Goal: Register for event/course

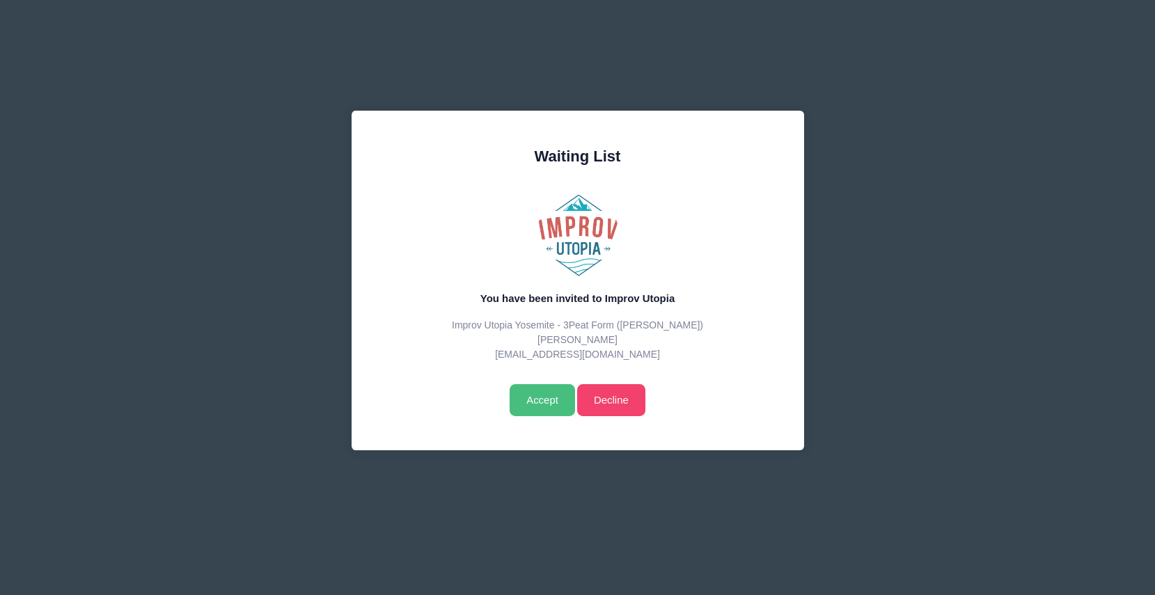
click at [545, 398] on input "Accept" at bounding box center [542, 400] width 65 height 32
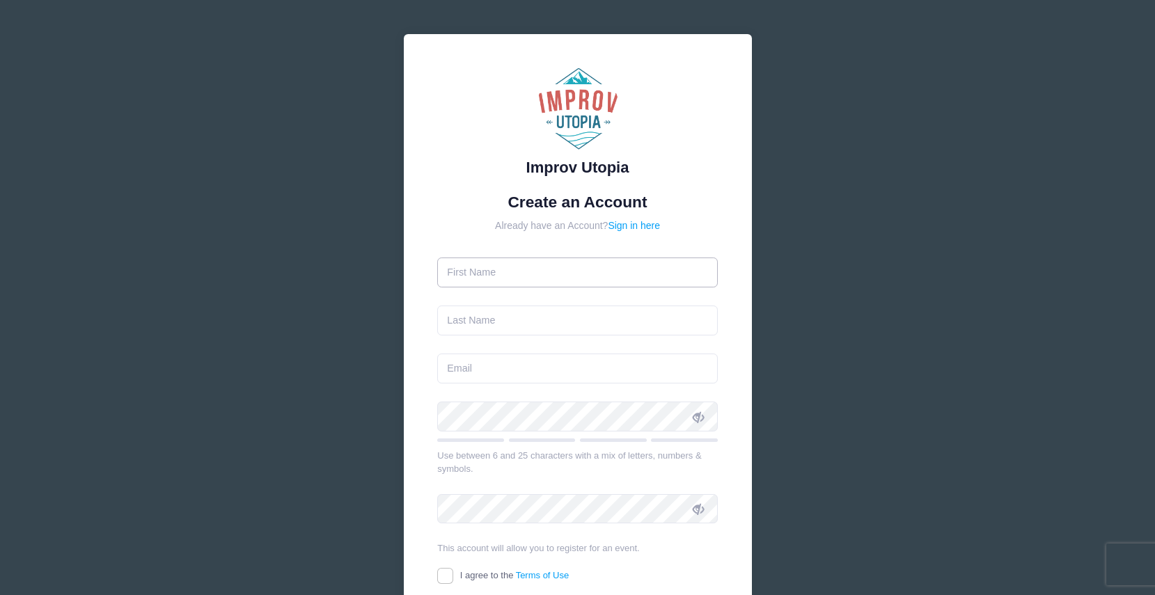
click at [506, 272] on input "text" at bounding box center [577, 273] width 281 height 30
type input "Difan"
type input "[PERSON_NAME]"
type input "[EMAIL_ADDRESS][DOMAIN_NAME]"
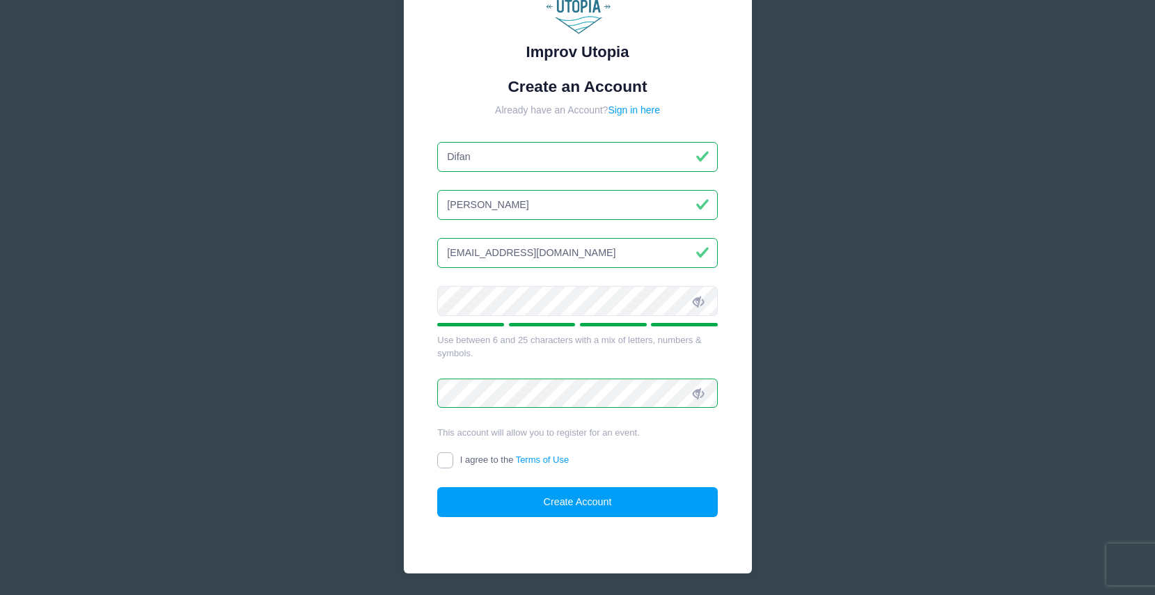
scroll to position [118, 0]
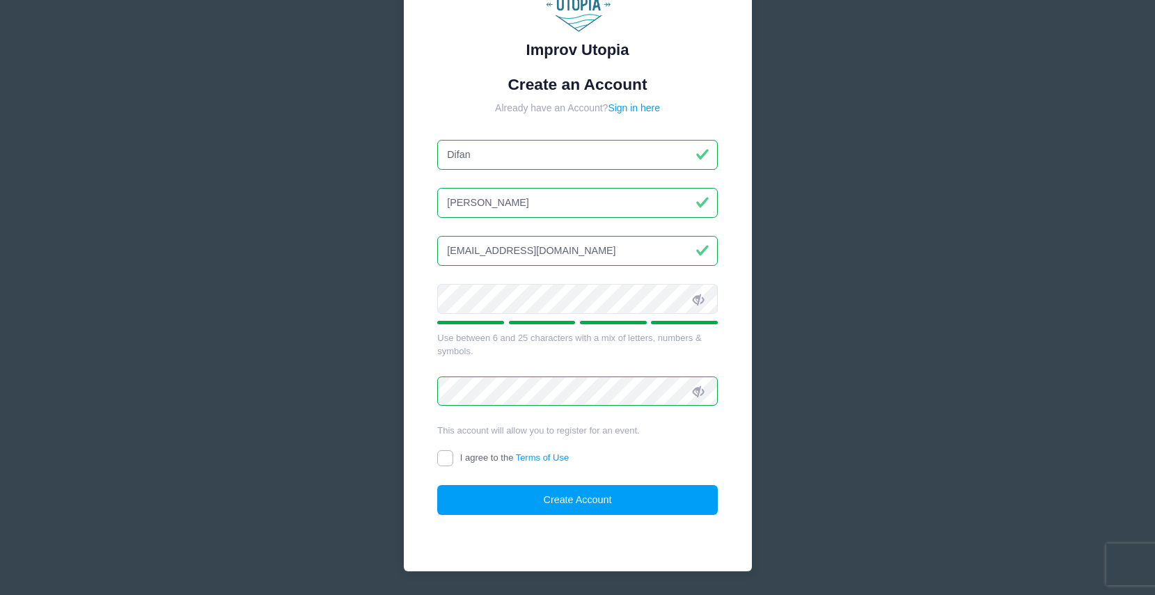
click at [450, 460] on input "I agree to the Terms of Use" at bounding box center [445, 459] width 16 height 16
checkbox input "true"
click at [593, 498] on button "Create Account" at bounding box center [577, 500] width 281 height 30
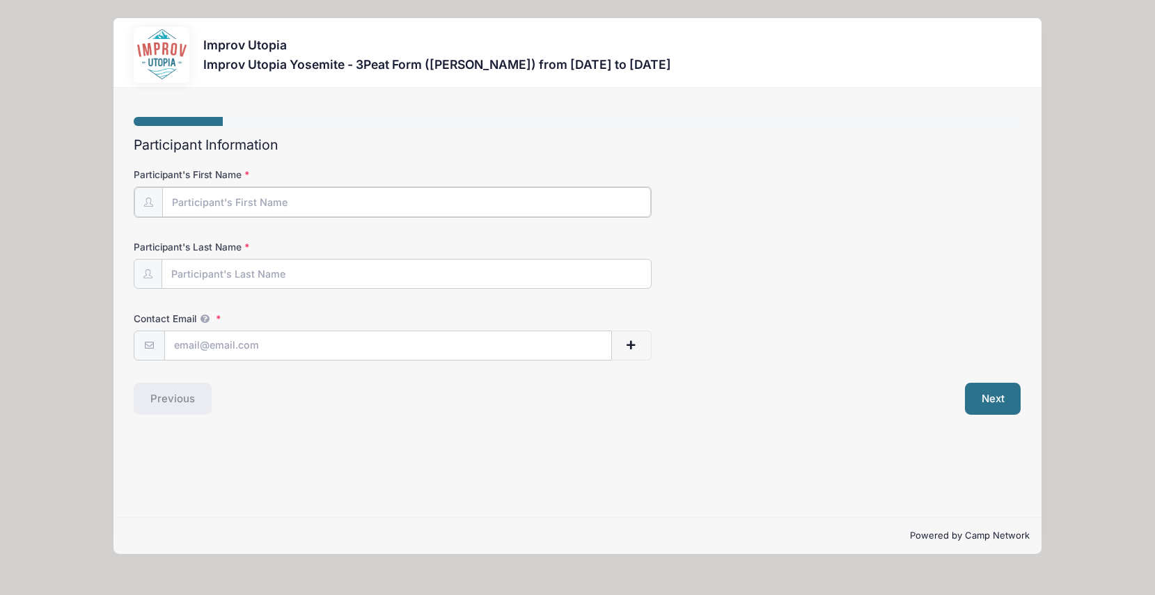
click at [235, 202] on input "Participant's First Name" at bounding box center [406, 202] width 488 height 30
type input "Difan"
type input "[PERSON_NAME]"
type input "[EMAIL_ADDRESS][DOMAIN_NAME]"
click at [1008, 392] on button "Next" at bounding box center [993, 398] width 56 height 32
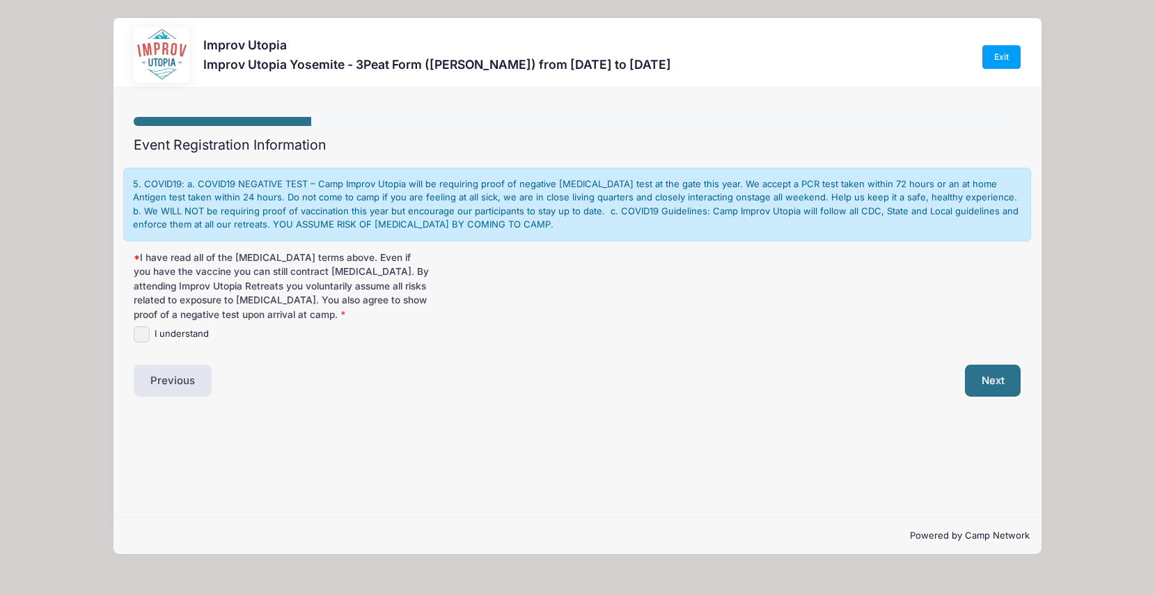
click at [144, 332] on input "I understand" at bounding box center [142, 335] width 16 height 16
checkbox input "true"
click at [1006, 382] on button "Next" at bounding box center [993, 381] width 56 height 32
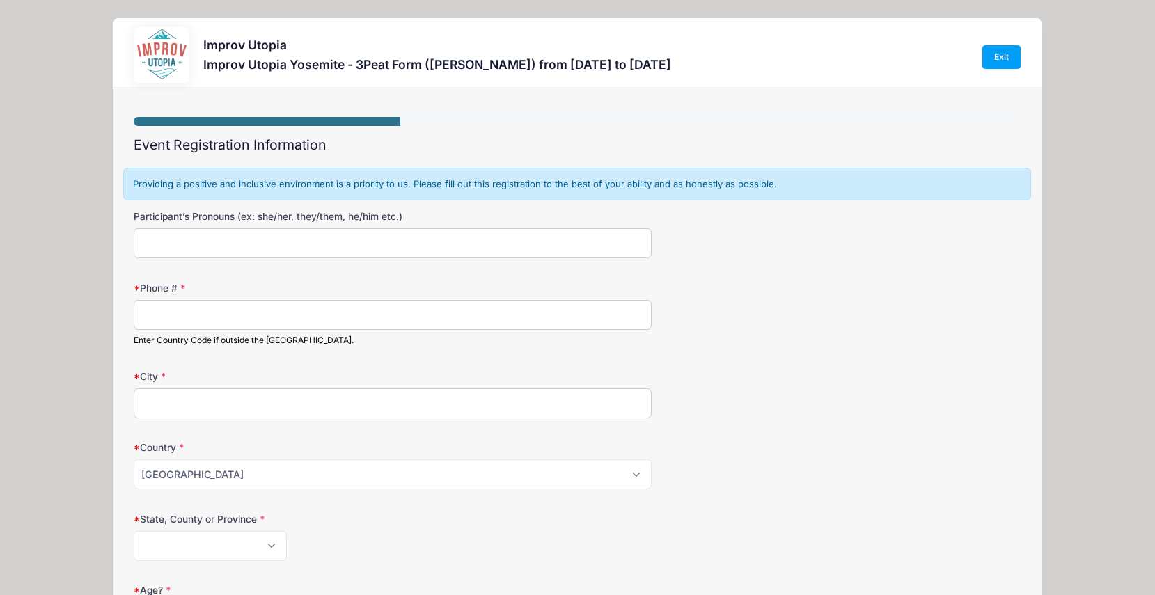
click at [238, 239] on input "Participant’s Pronouns (ex: she/her, they/them, he/him etc.)" at bounding box center [392, 243] width 517 height 30
type input "she/her"
click at [185, 316] on input "Phone #" at bounding box center [392, 315] width 517 height 30
type input "9198860162"
type input "Burlingame"
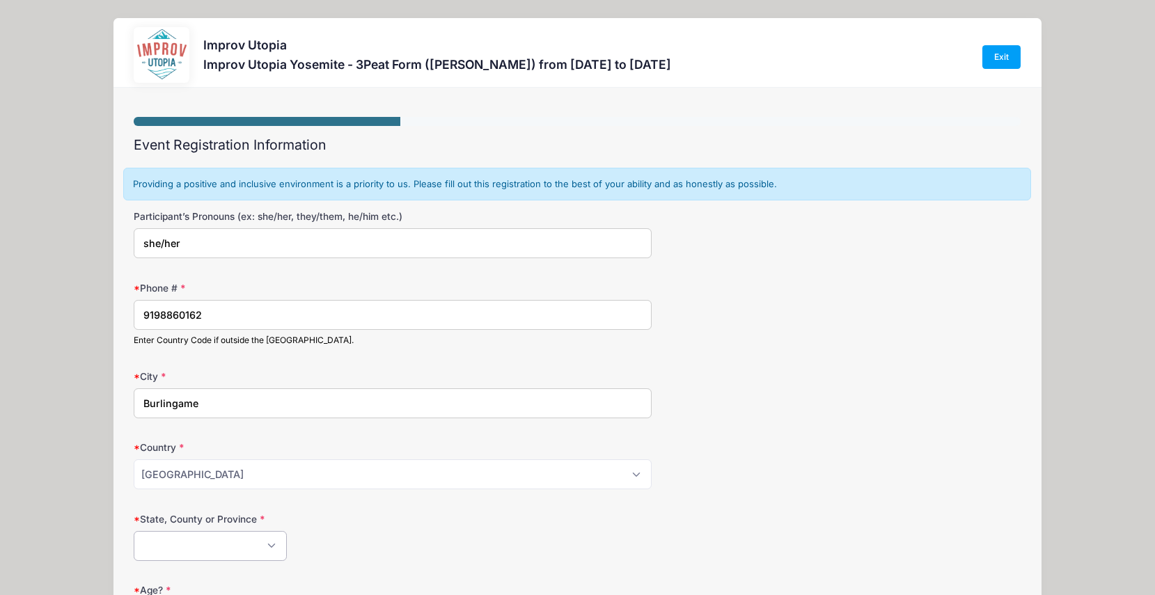
select select "CA"
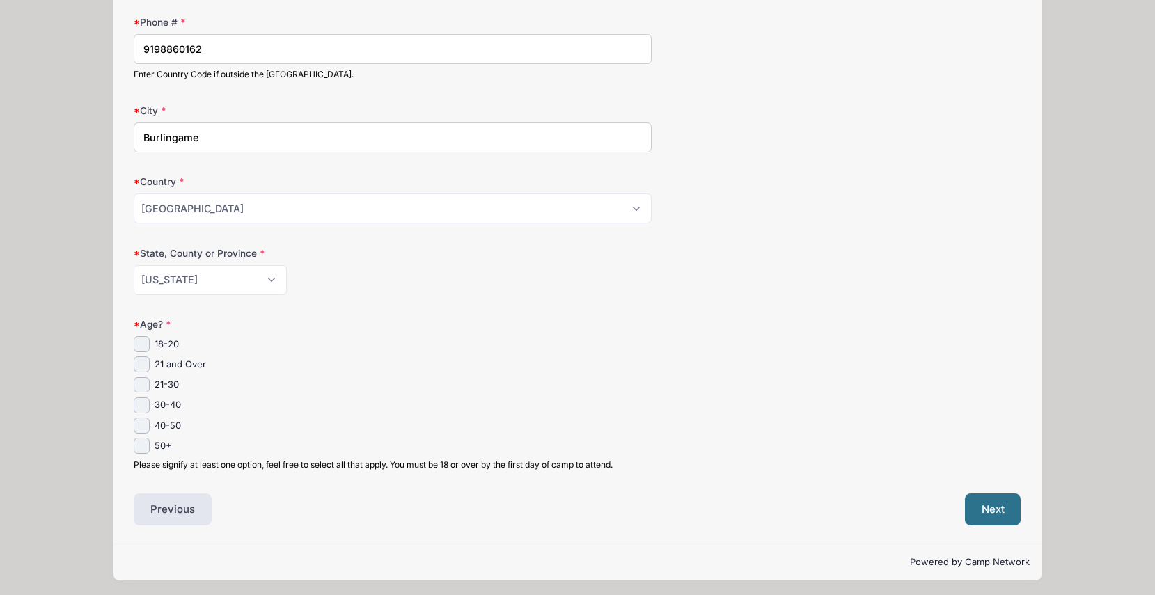
scroll to position [269, 0]
click at [139, 403] on input "30-40" at bounding box center [142, 403] width 16 height 16
checkbox input "true"
click at [978, 511] on button "Next" at bounding box center [993, 507] width 56 height 32
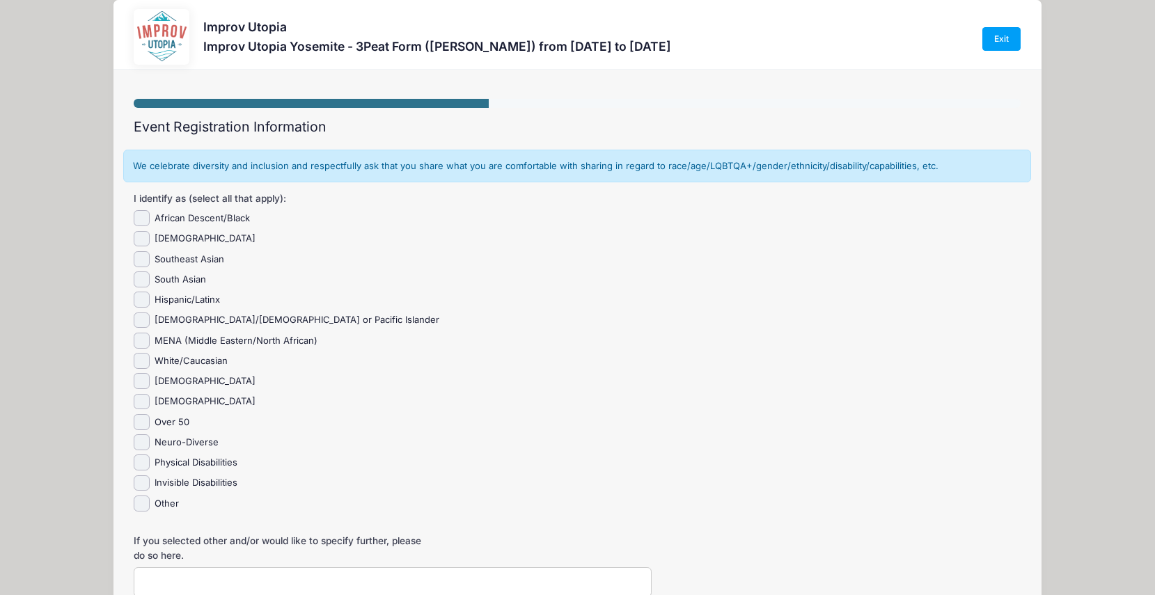
scroll to position [0, 0]
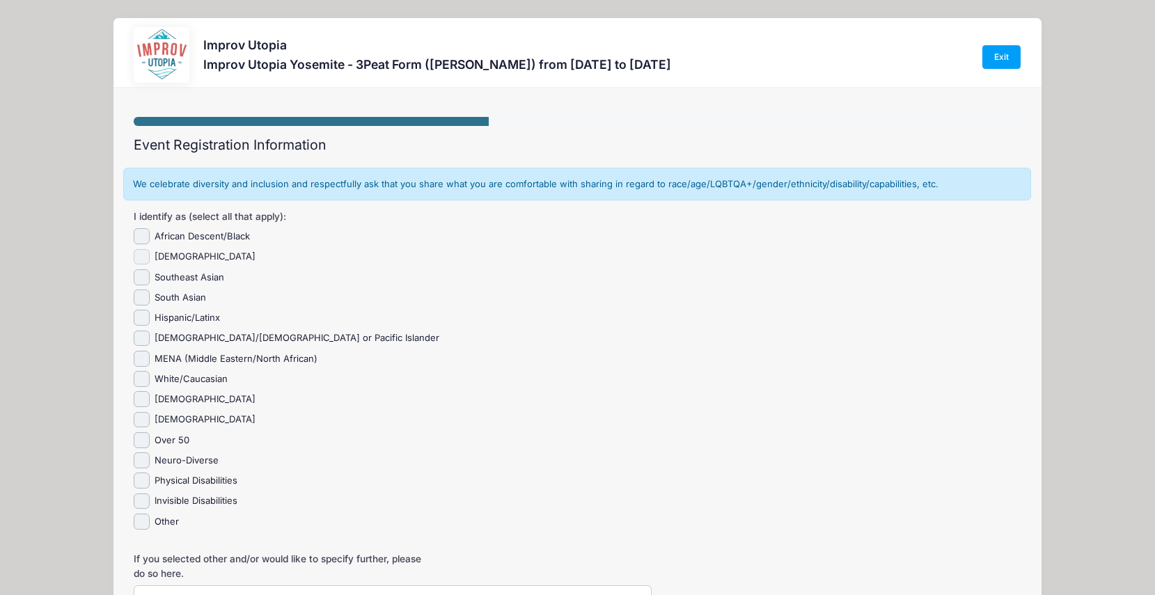
click at [146, 256] on input "Asian" at bounding box center [142, 257] width 16 height 16
checkbox input "false"
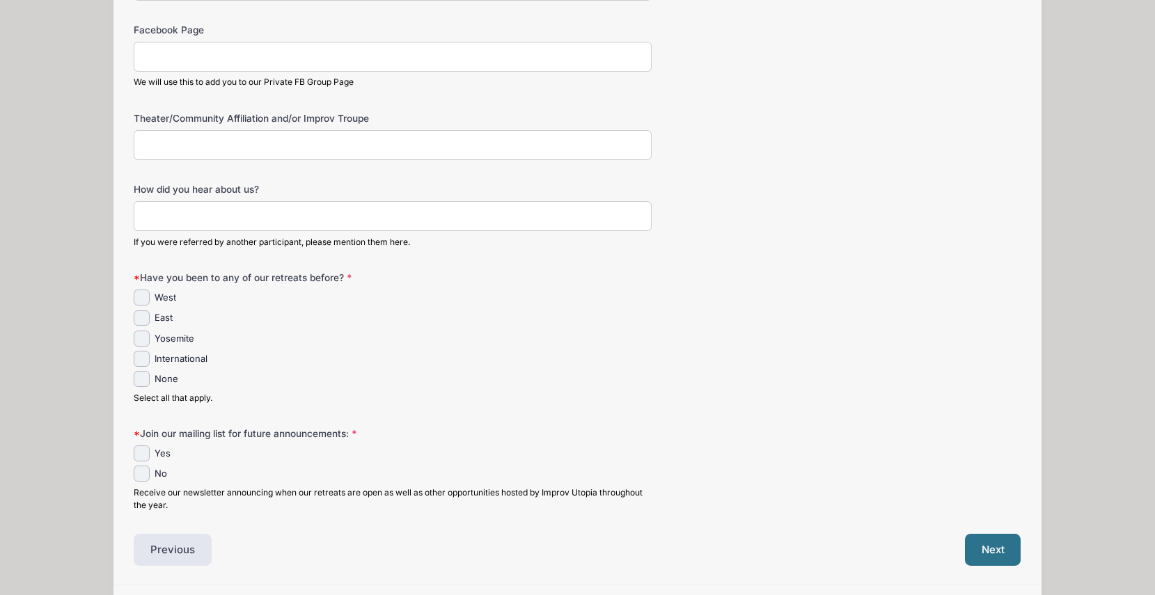
scroll to position [620, 0]
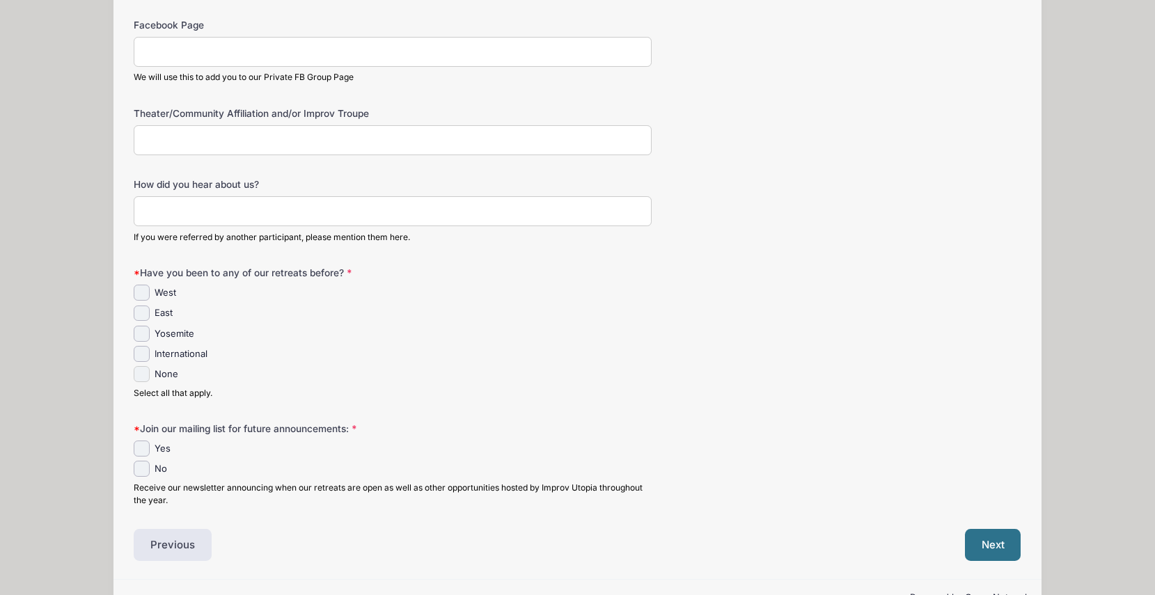
click at [144, 376] on input "None" at bounding box center [142, 374] width 16 height 16
checkbox input "true"
click at [143, 470] on input "No" at bounding box center [142, 469] width 16 height 16
checkbox input "true"
click at [1004, 547] on button "Next" at bounding box center [993, 545] width 56 height 32
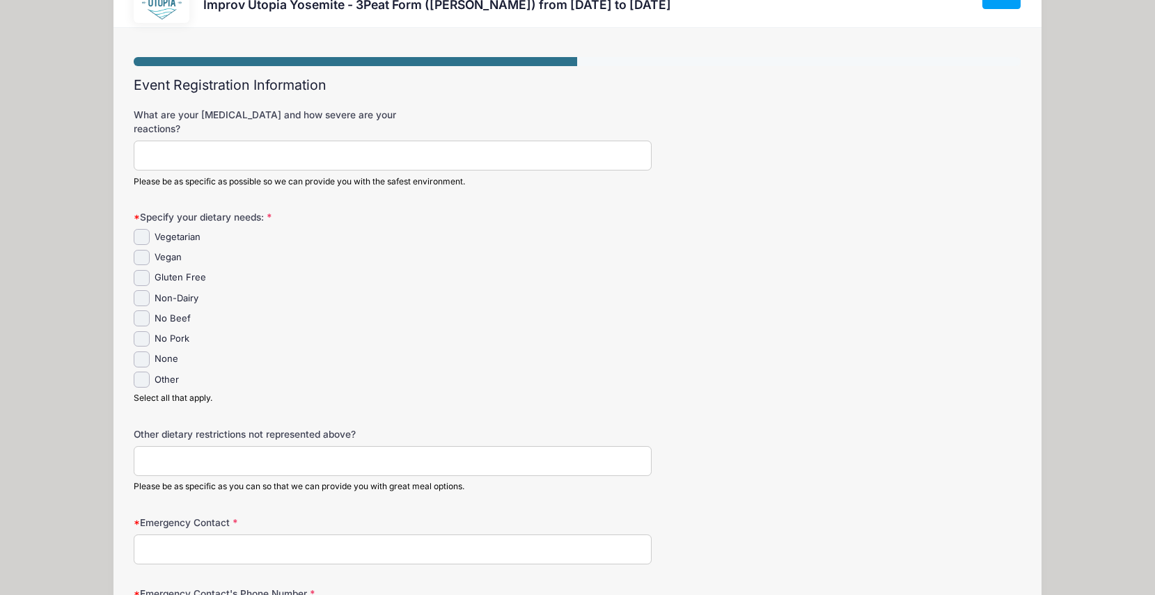
scroll to position [0, 0]
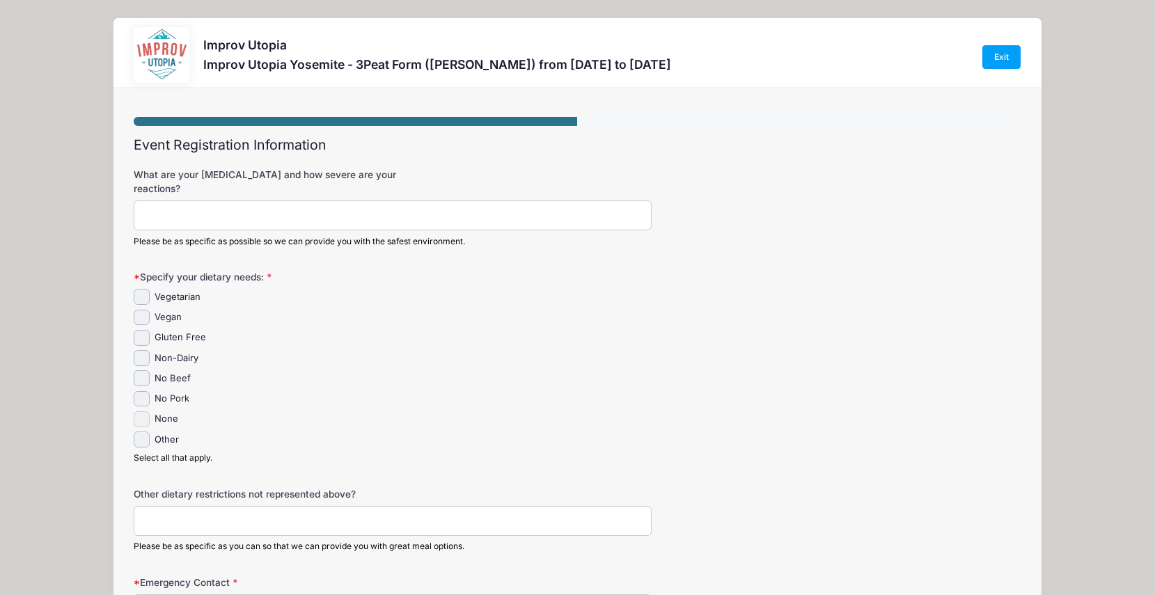
click at [143, 412] on input "None" at bounding box center [142, 420] width 16 height 16
checkbox input "true"
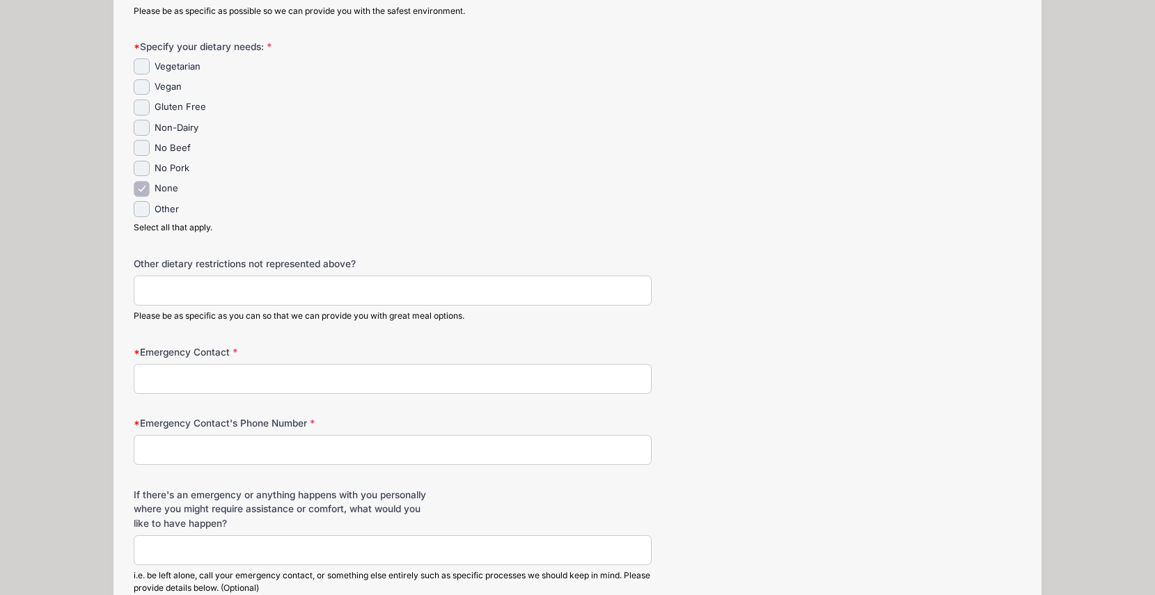
scroll to position [239, 0]
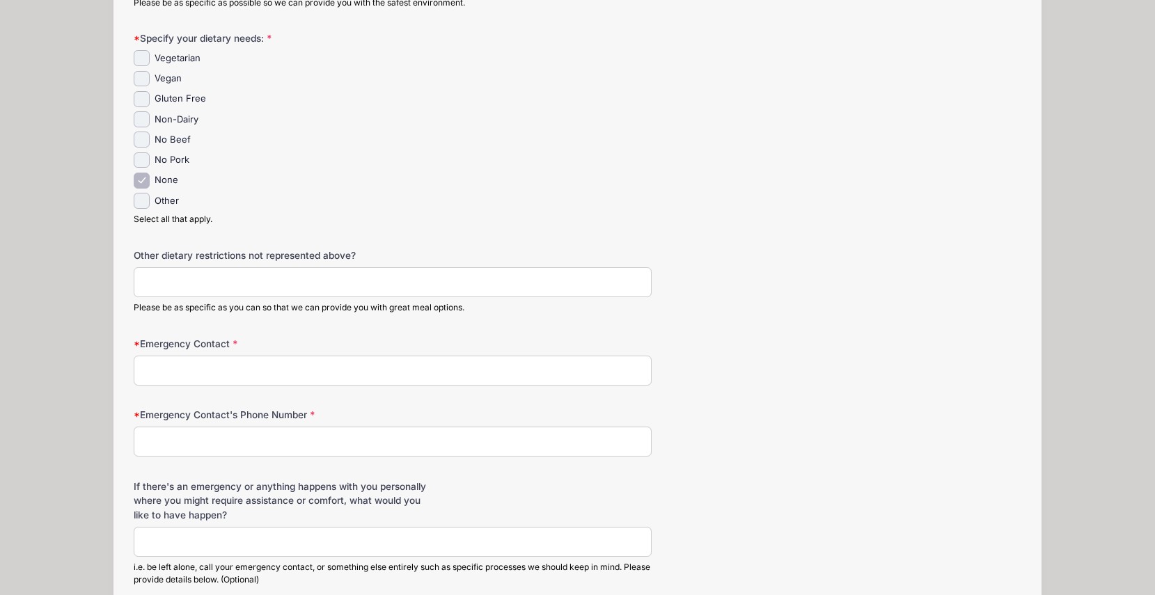
click at [276, 356] on input "Emergency Contact" at bounding box center [392, 371] width 517 height 30
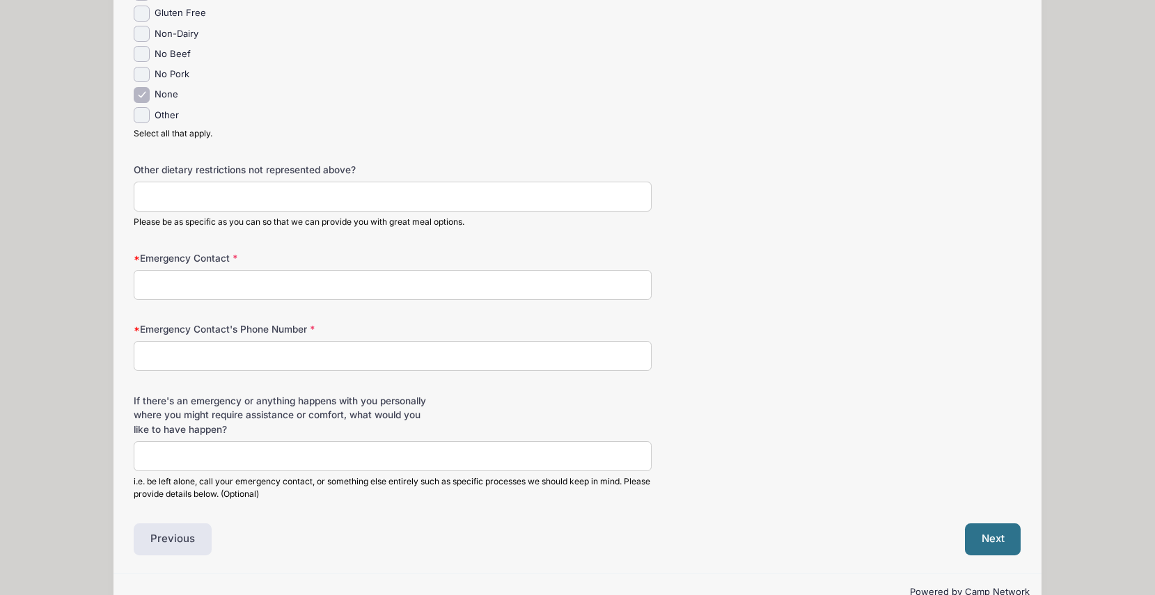
scroll to position [343, 0]
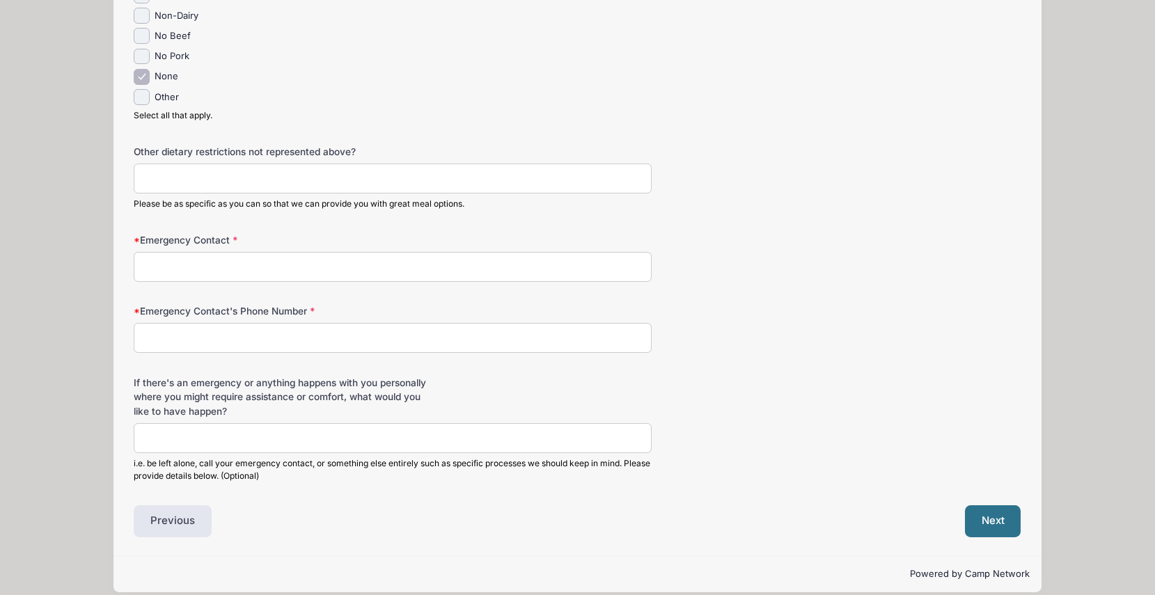
click at [281, 325] on input "Emergency Contact's Phone Number" at bounding box center [392, 338] width 517 height 30
type input "9198860162"
click at [152, 252] on input "Emergency Contact" at bounding box center [392, 267] width 517 height 30
type input "self"
click at [1001, 513] on button "Next" at bounding box center [993, 522] width 56 height 32
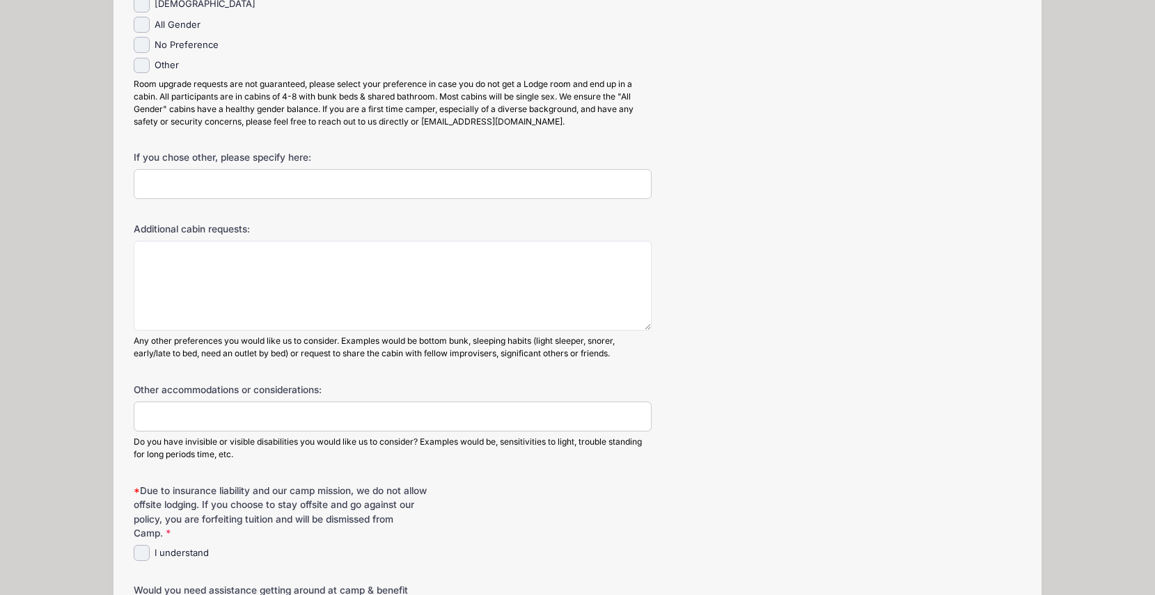
scroll to position [474, 0]
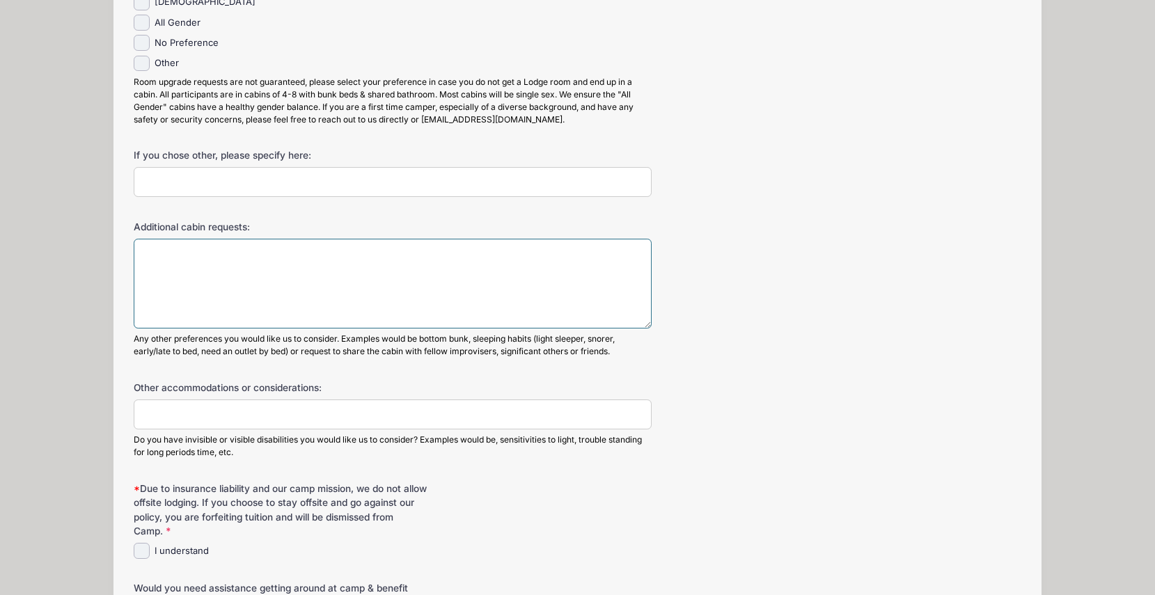
click at [178, 262] on textarea "Additional cabin requests:" at bounding box center [392, 284] width 517 height 90
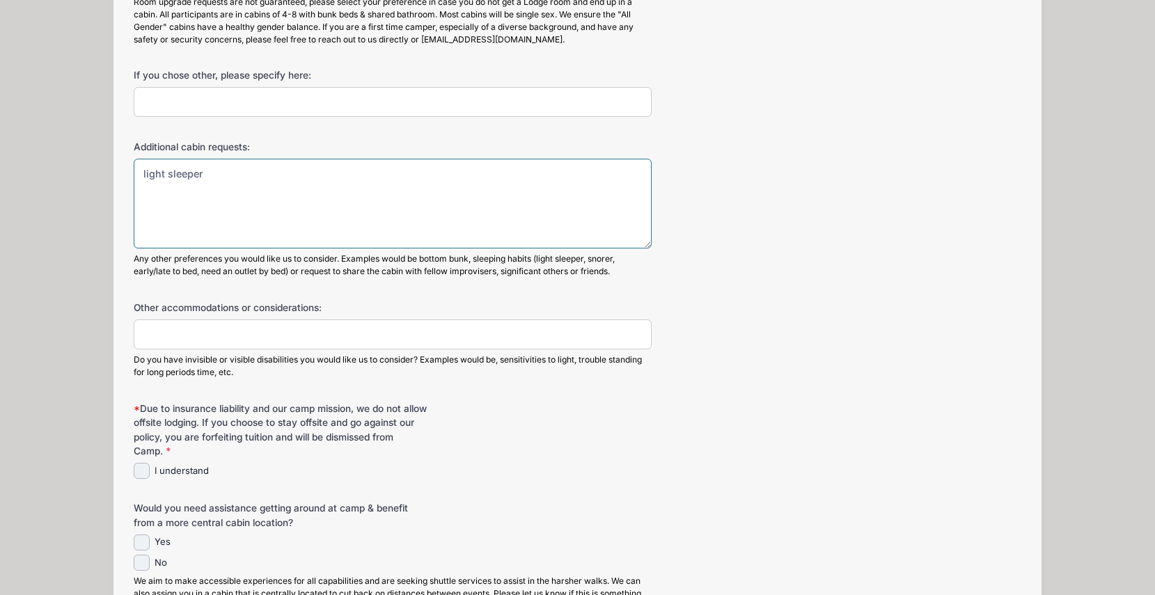
scroll to position [556, 0]
type textarea "light sleeper"
click at [141, 470] on input "I understand" at bounding box center [142, 469] width 16 height 16
checkbox input "true"
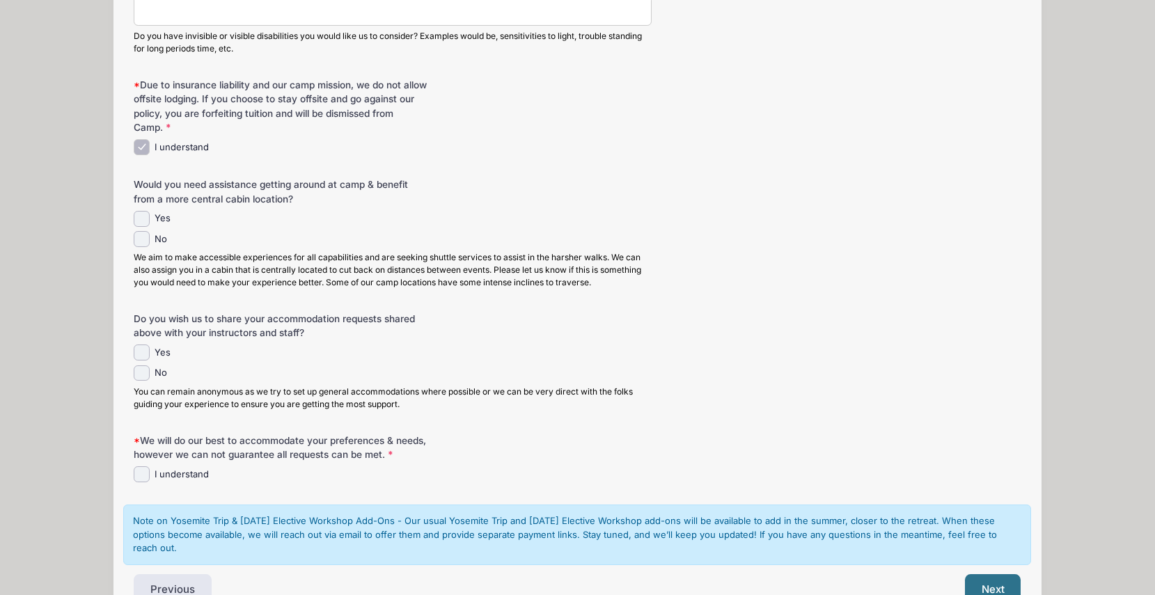
scroll to position [882, 0]
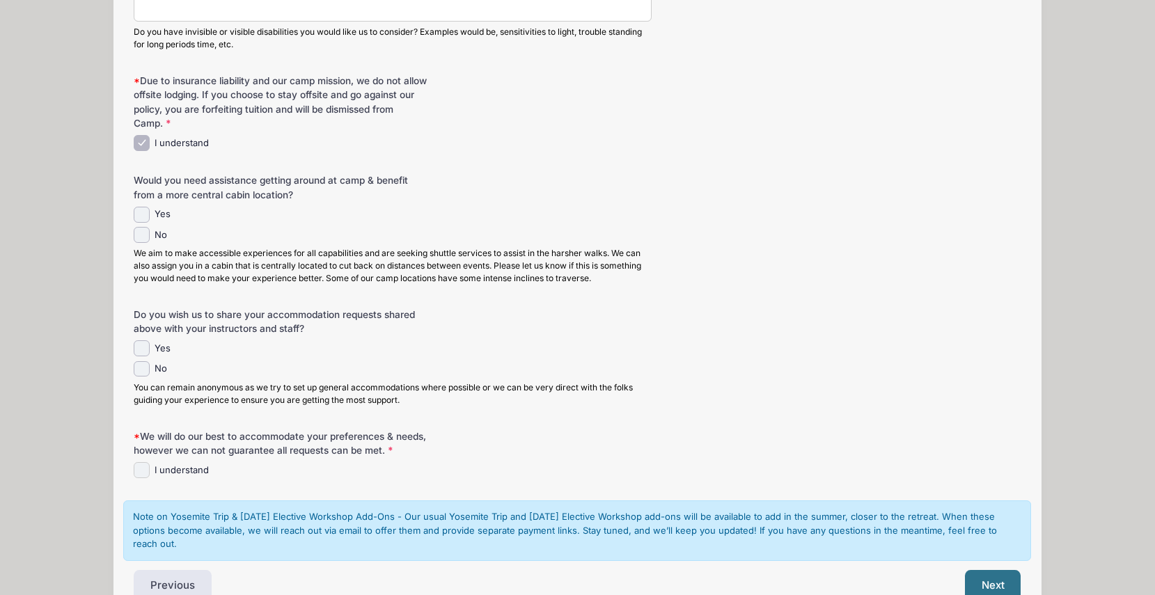
click at [143, 466] on input "I understand" at bounding box center [142, 470] width 16 height 16
checkbox input "true"
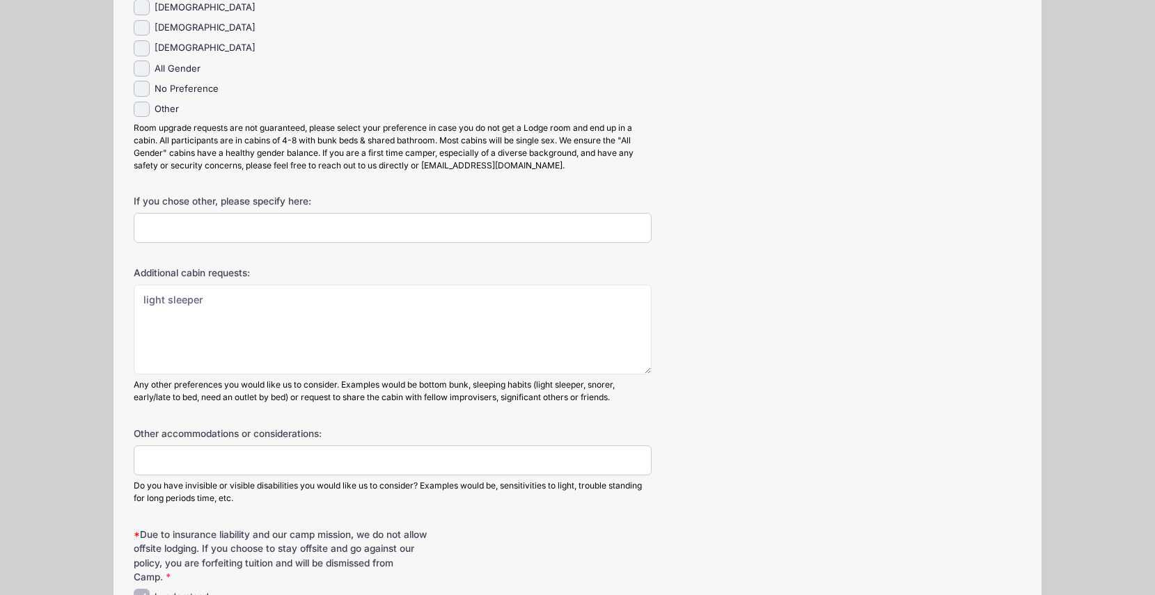
scroll to position [322, 0]
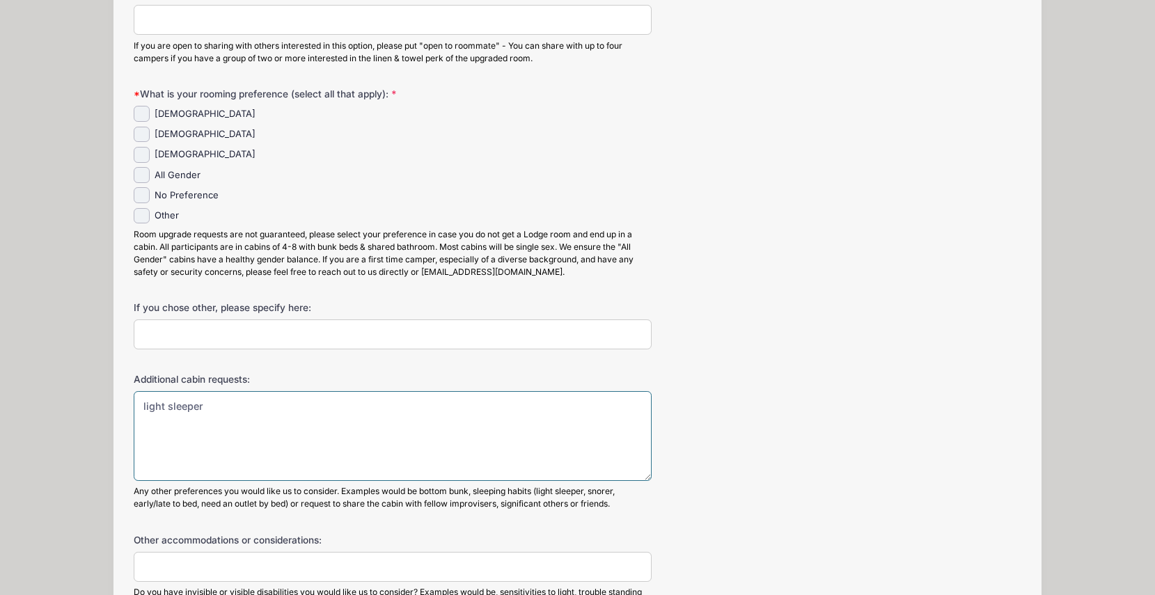
click at [210, 403] on textarea "light sleeper" at bounding box center [392, 436] width 517 height 90
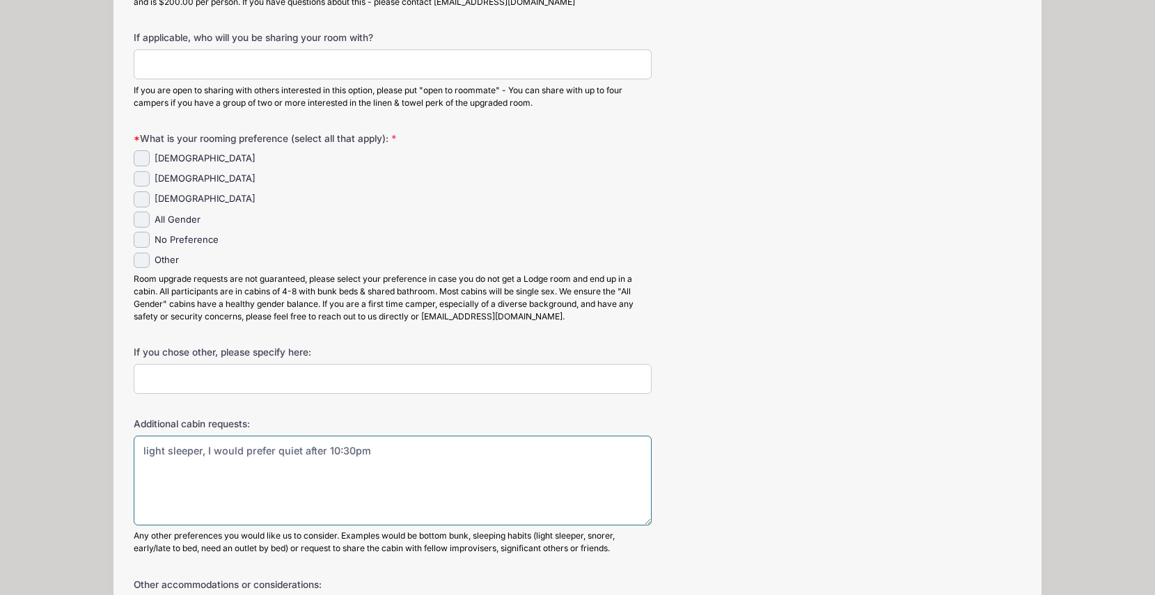
scroll to position [275, 0]
type textarea "light sleeper, I would prefer quiet after 10:30pm"
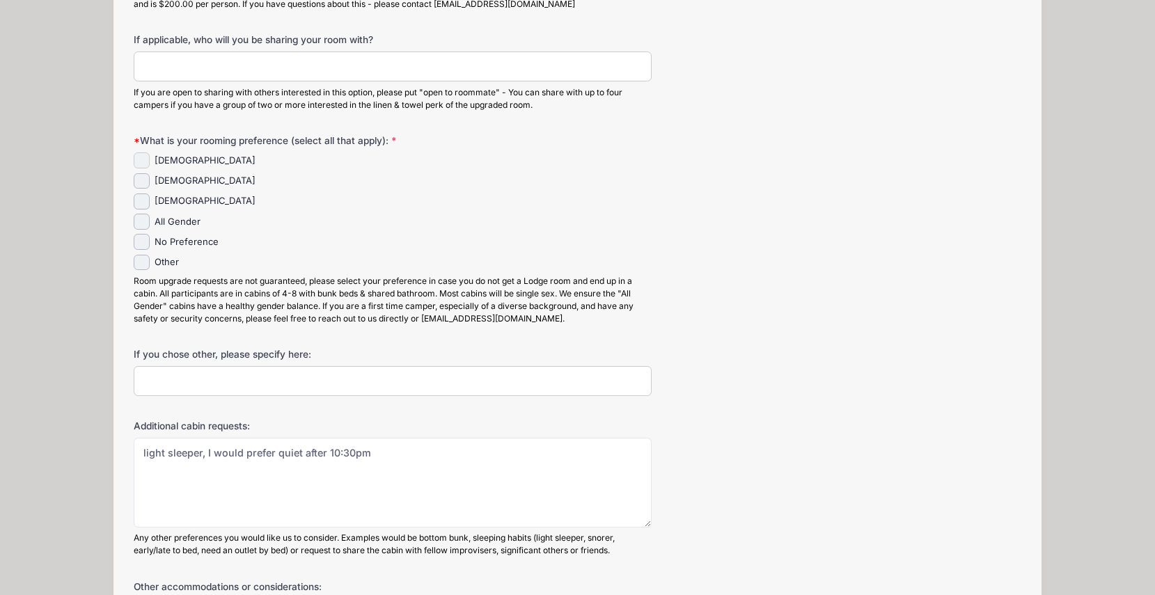
click at [140, 162] on input "Female" at bounding box center [142, 161] width 16 height 16
checkbox input "true"
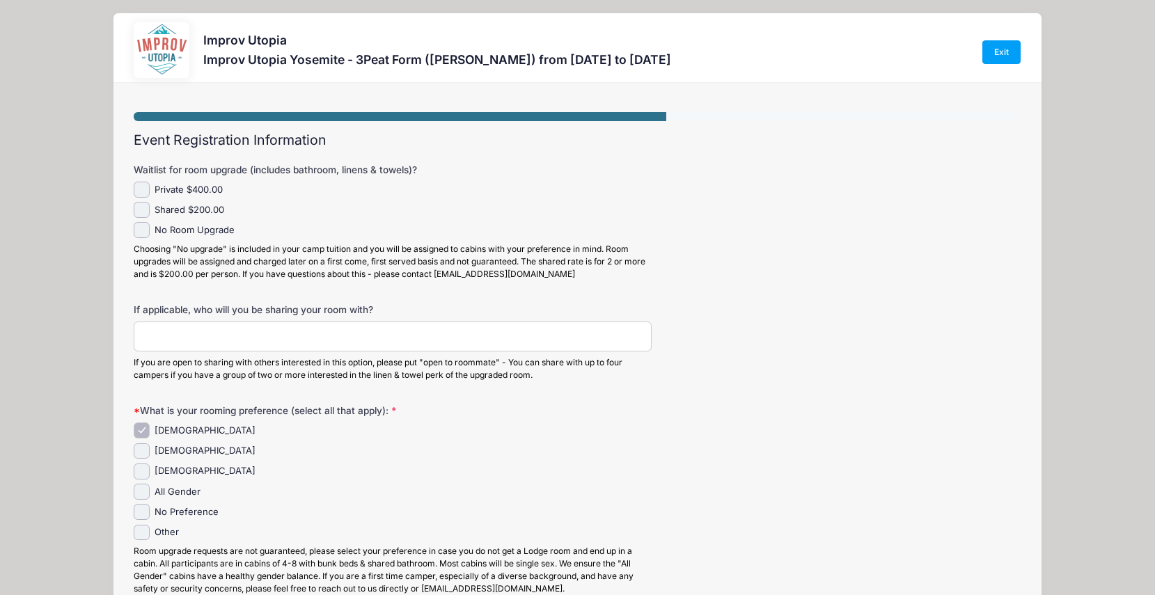
scroll to position [0, 0]
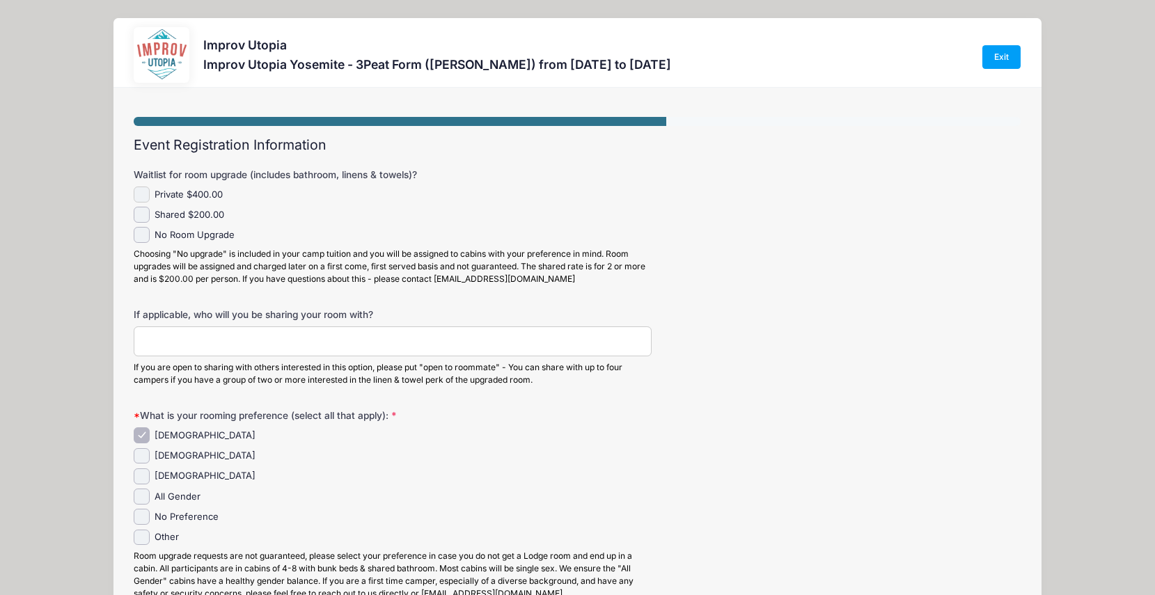
click at [142, 193] on input "Private $400.00" at bounding box center [142, 195] width 16 height 16
checkbox input "true"
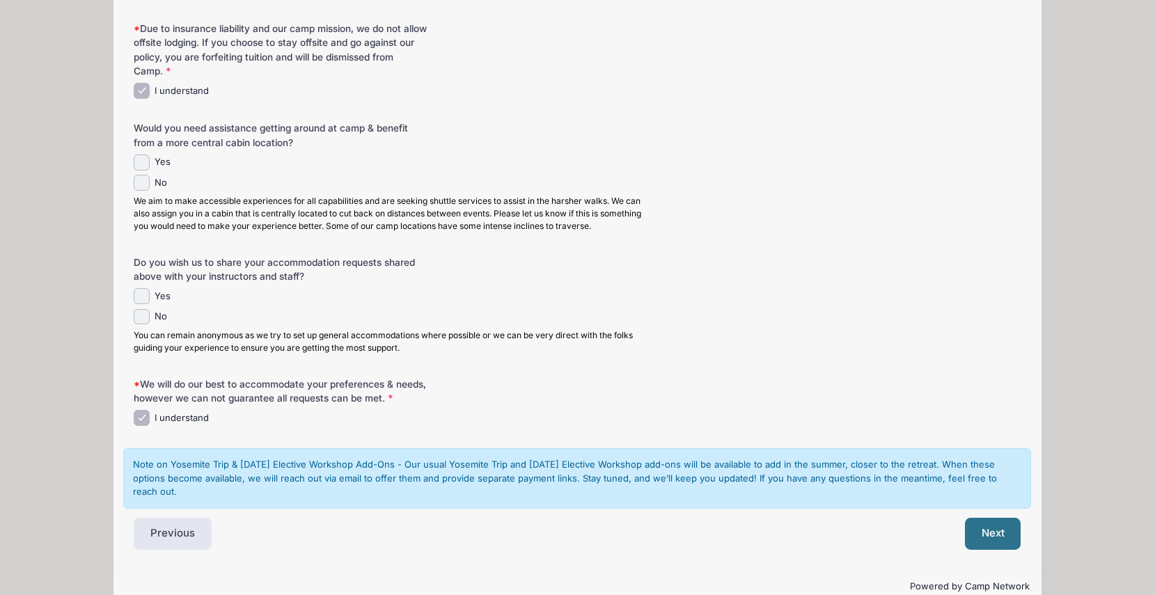
scroll to position [961, 0]
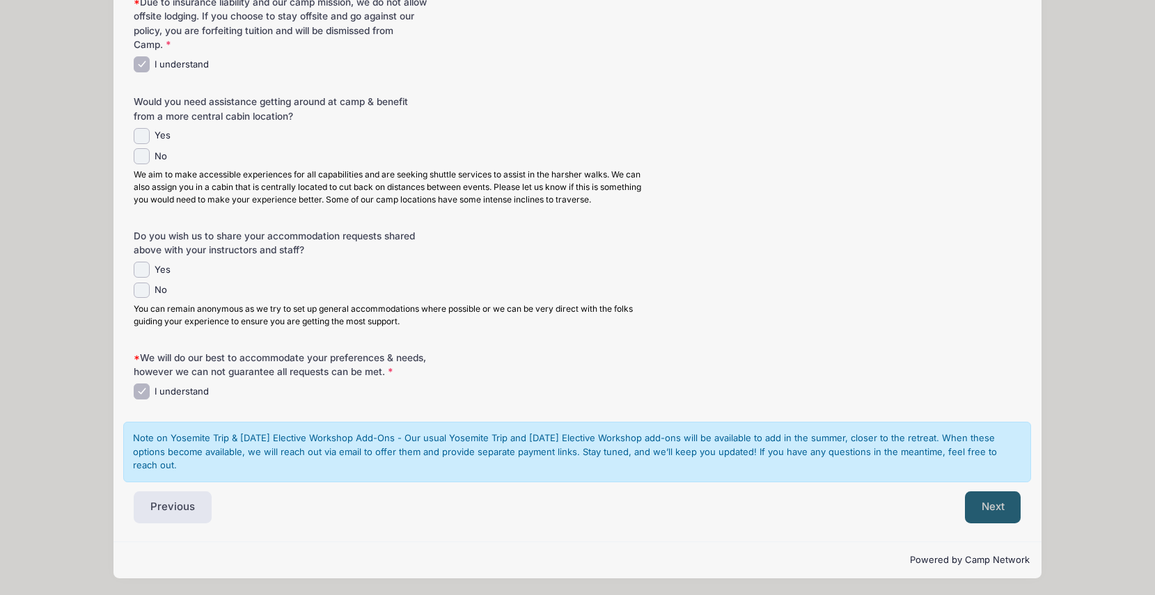
click at [986, 504] on button "Next" at bounding box center [993, 508] width 56 height 32
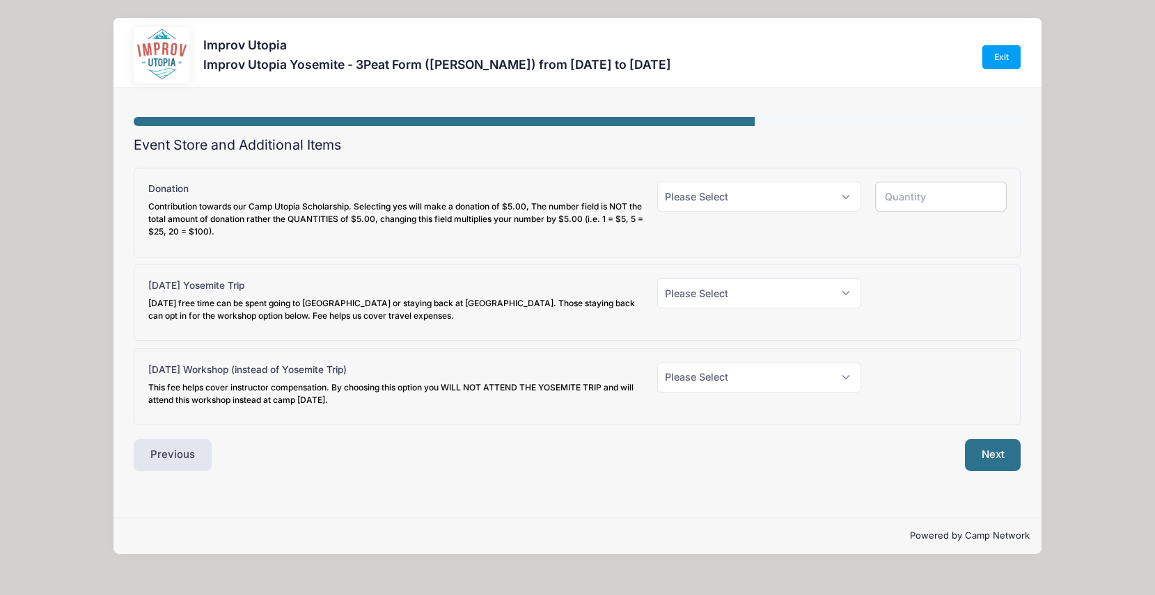
scroll to position [0, 0]
click at [812, 297] on select "Please Select Yes (+$50.00) No" at bounding box center [759, 294] width 205 height 30
select select "1"
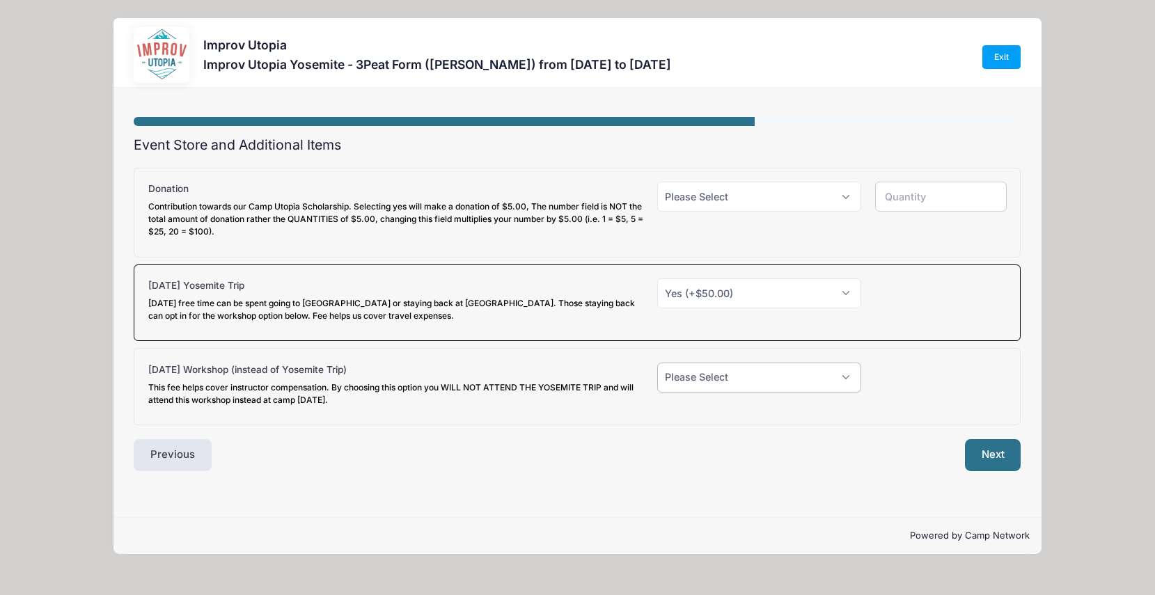
click at [746, 382] on select "Please Select Yes (+$30.00) No" at bounding box center [759, 378] width 205 height 30
click at [986, 451] on button "Next" at bounding box center [993, 455] width 56 height 32
click at [811, 182] on select "Please Select Yes (+$5.00) No" at bounding box center [759, 197] width 205 height 30
select select "1"
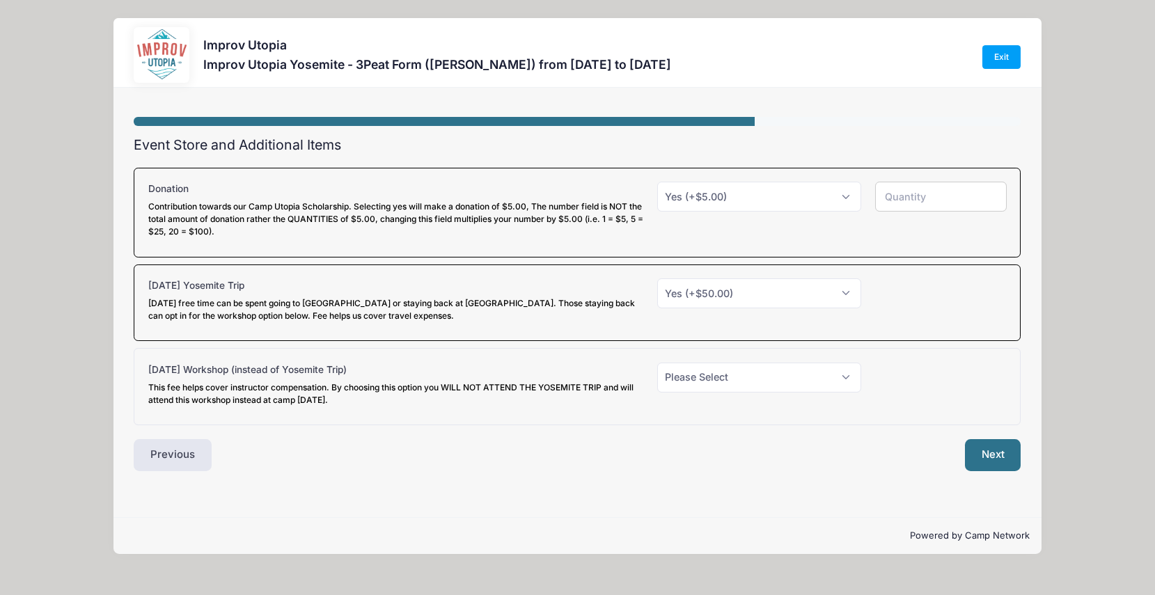
click at [898, 182] on input "number" at bounding box center [941, 197] width 132 height 30
type input "1"
click at [983, 439] on button "Next" at bounding box center [993, 455] width 56 height 32
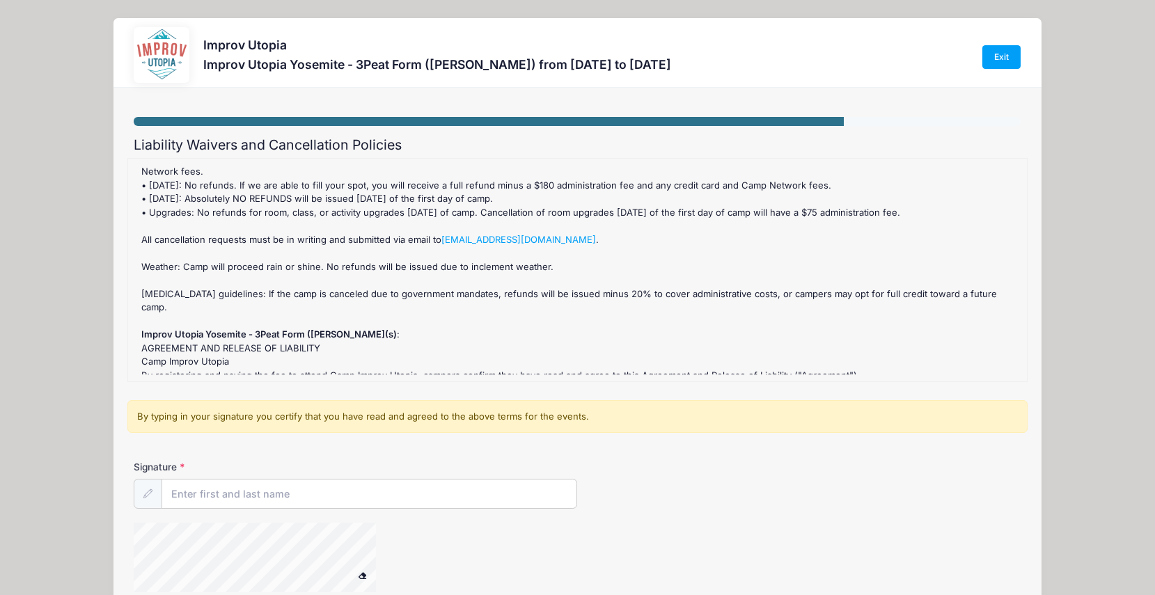
scroll to position [70, 0]
click at [218, 495] on input "Signature" at bounding box center [369, 495] width 414 height 30
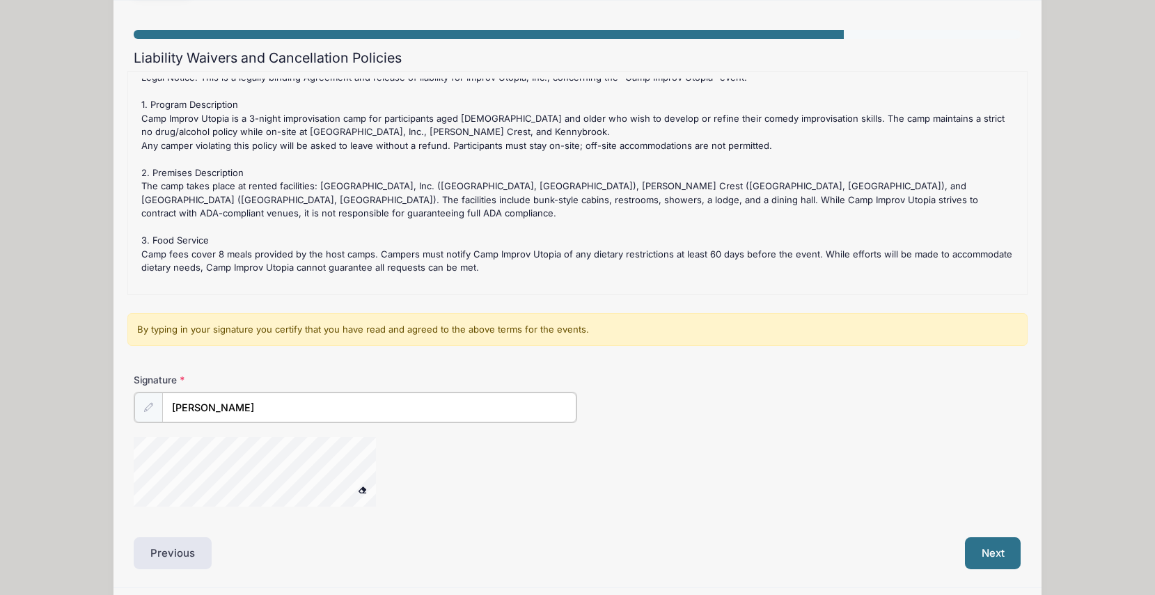
scroll to position [91, 0]
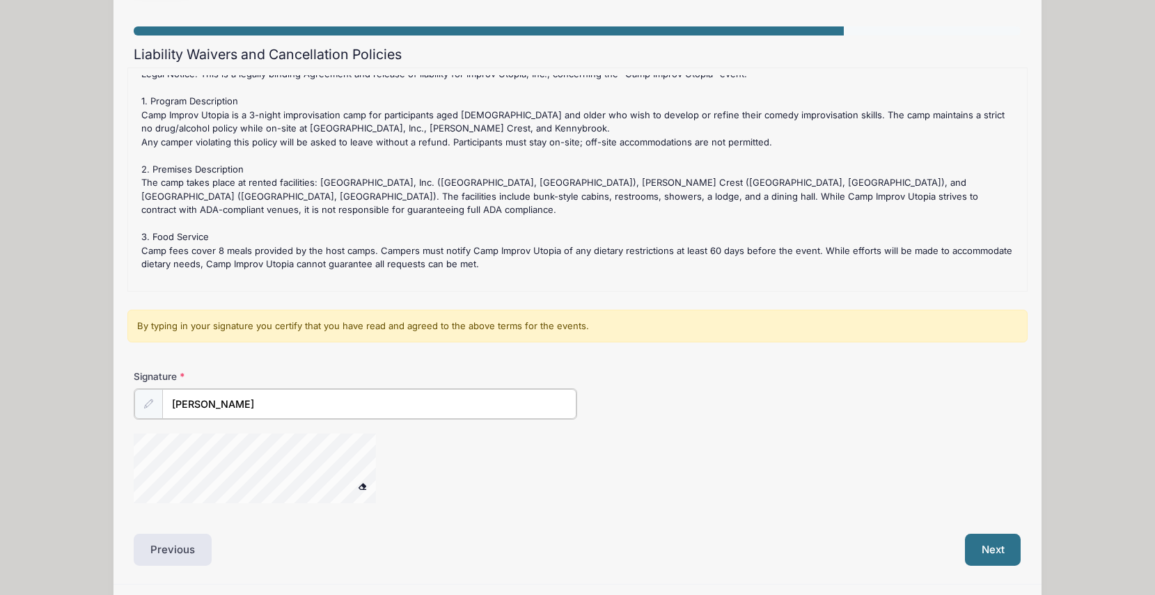
click at [413, 416] on div "Signature Difan Zhao" at bounding box center [577, 443] width 901 height 146
type input "Difan Zhao"
click at [981, 550] on button "Next" at bounding box center [993, 549] width 56 height 32
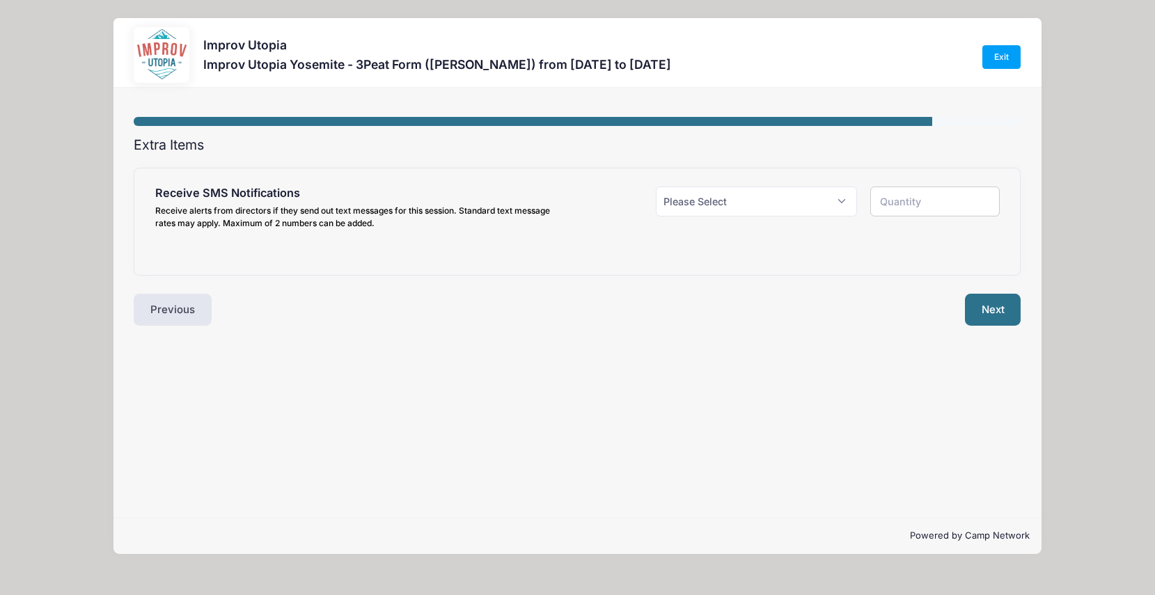
scroll to position [0, 0]
click at [672, 196] on select "Please Select Yes ($0.00) No" at bounding box center [756, 202] width 201 height 30
select select "1"
type input "1"
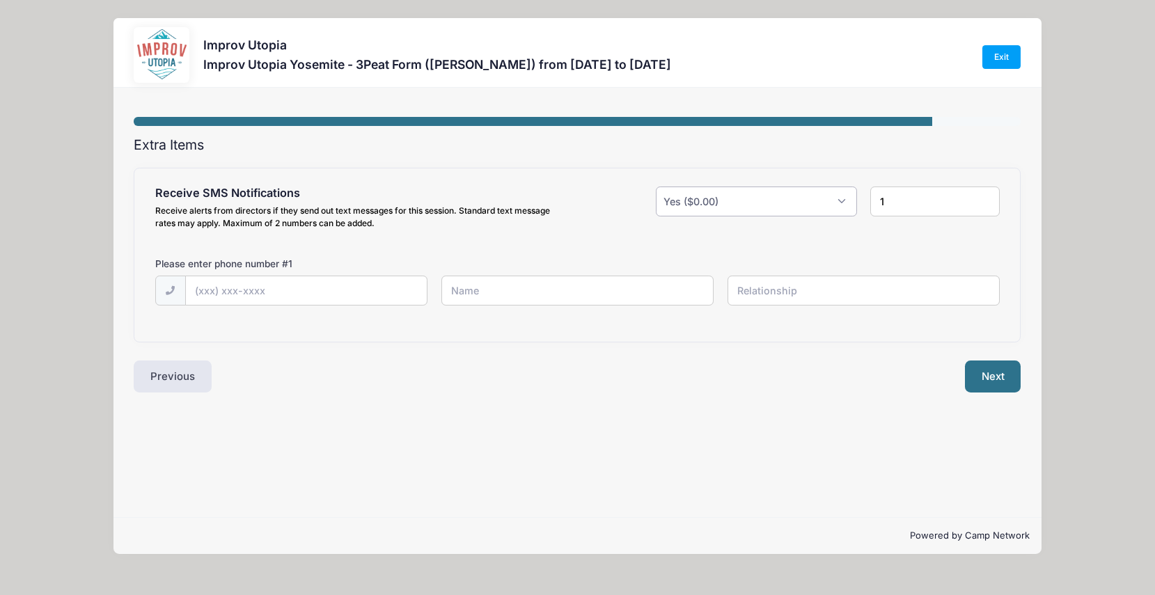
click at [711, 196] on select "Please Select Yes ($0.00) No" at bounding box center [756, 202] width 201 height 30
click at [0, 0] on input "text" at bounding box center [0, 0] width 0 height 0
click at [994, 380] on button "Next" at bounding box center [993, 377] width 56 height 32
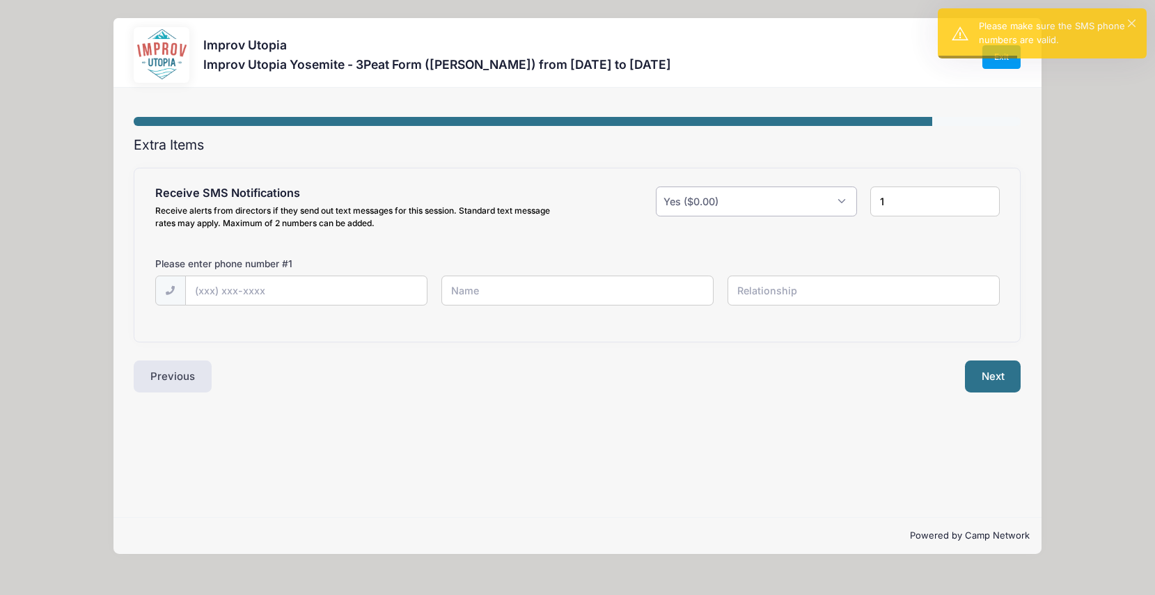
click at [796, 196] on select "Please Select Yes ($0.00) No" at bounding box center [756, 202] width 201 height 30
select select "0"
type input "0"
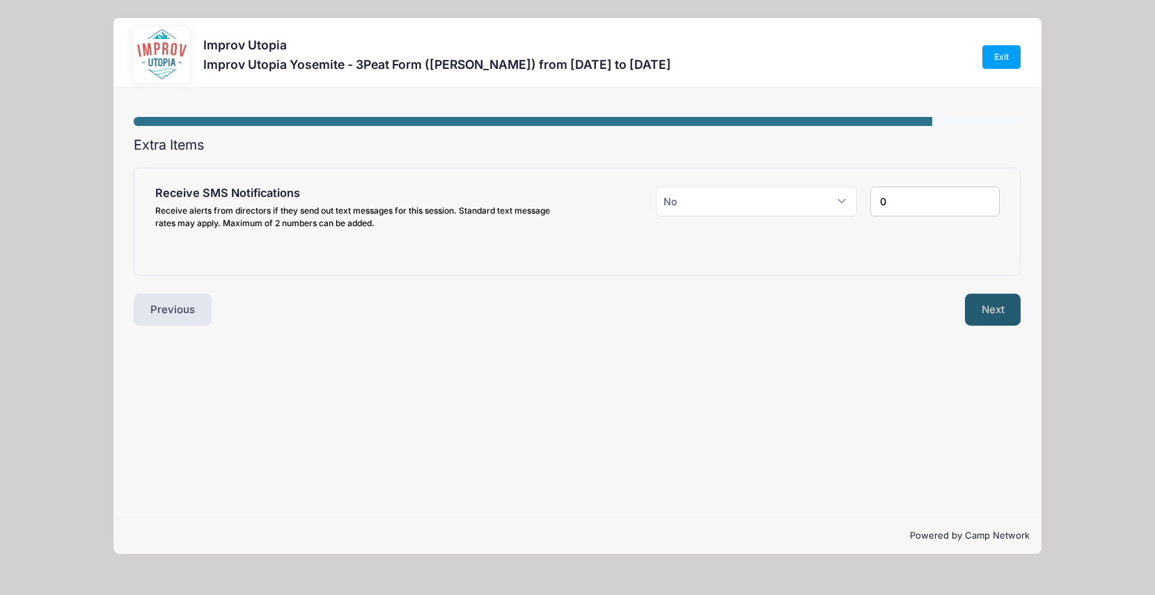
click at [983, 311] on button "Next" at bounding box center [993, 310] width 56 height 32
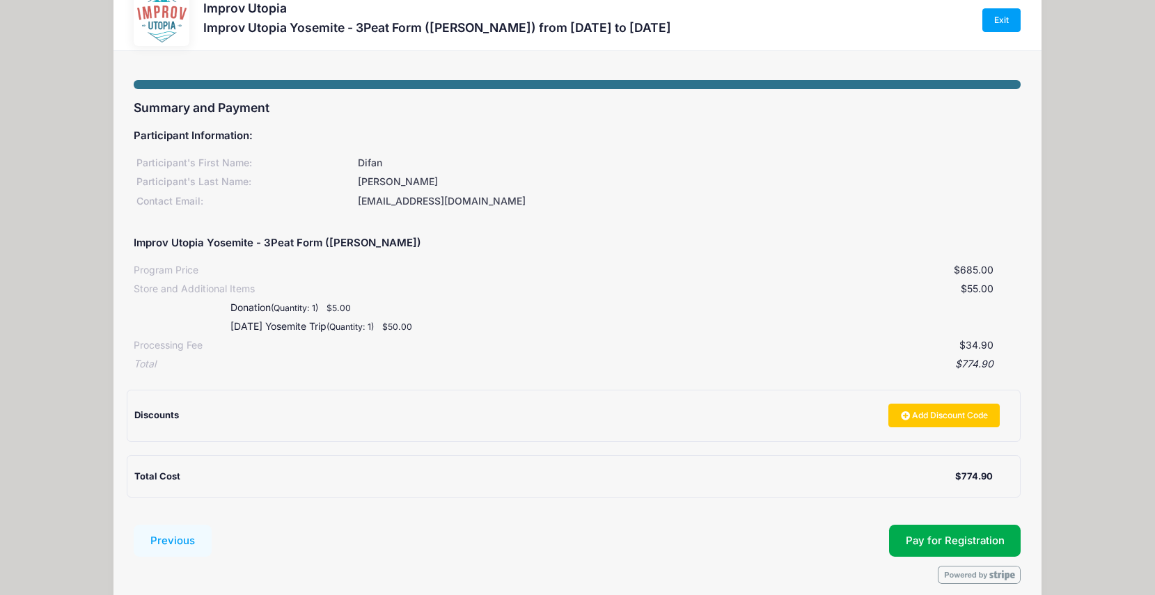
scroll to position [98, 0]
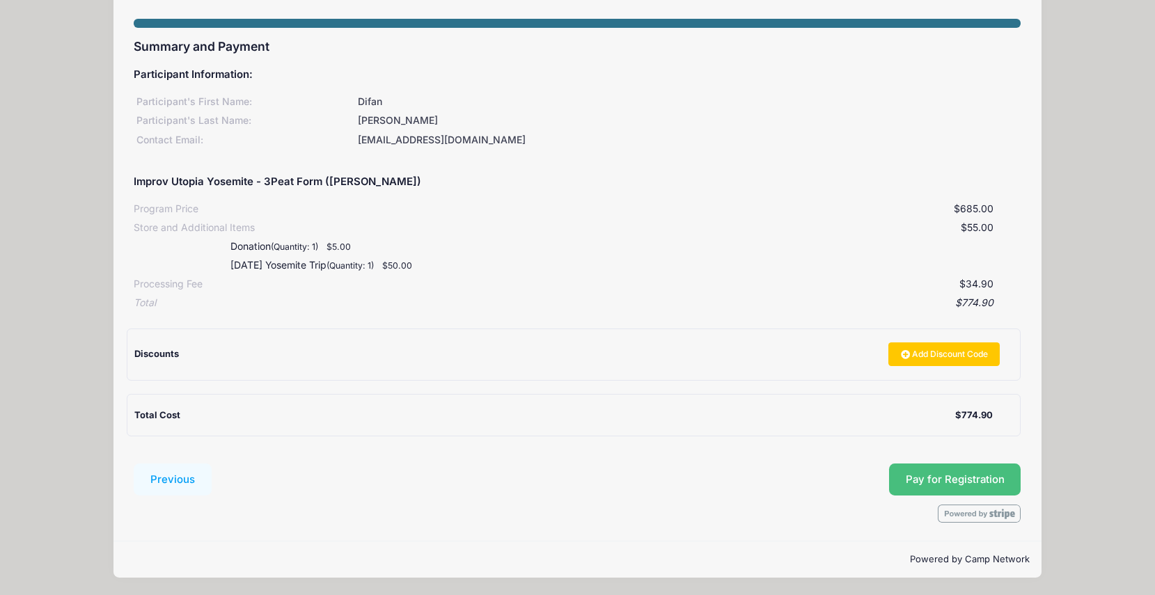
click at [919, 476] on span "Pay for Registration" at bounding box center [955, 480] width 99 height 13
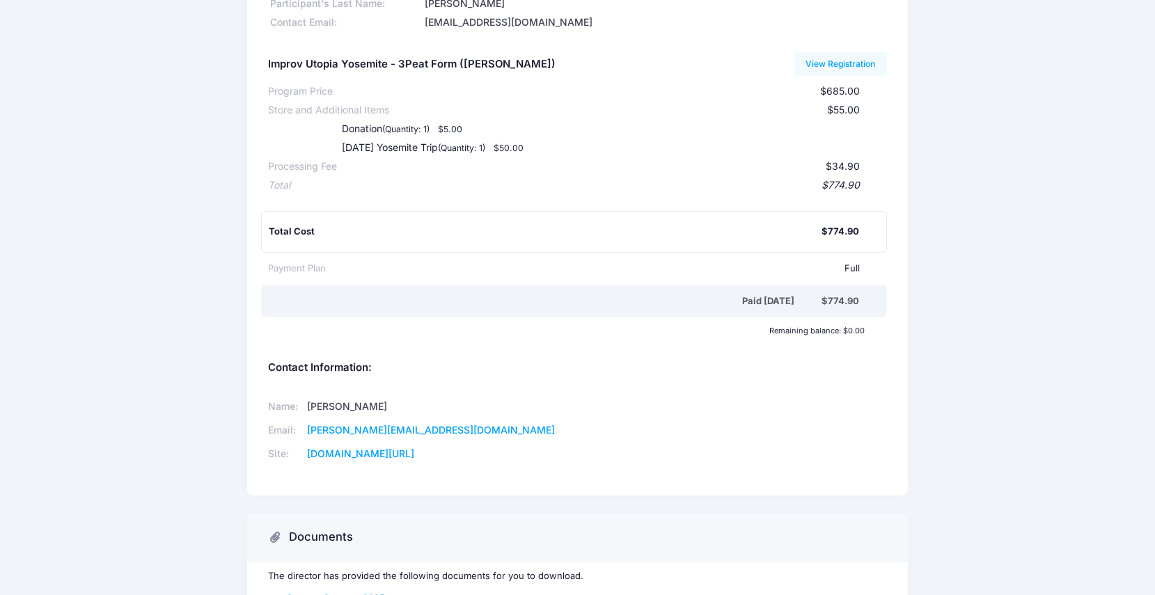
scroll to position [127, 0]
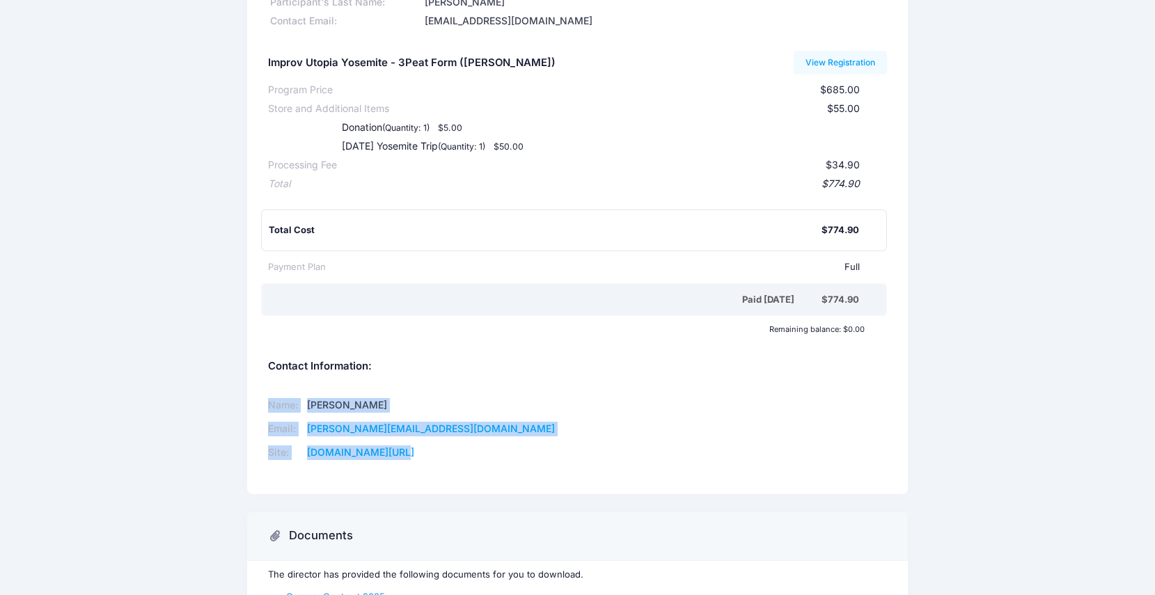
drag, startPoint x: 268, startPoint y: 402, endPoint x: 442, endPoint y: 453, distance: 181.4
click at [442, 453] on tbody "Name: Jacque Arend Email: jacque@improvutopia.com Site: improvutopia.org/" at bounding box center [414, 429] width 292 height 71
copy tbody "Name: Jacque Arend Email: jacque@improvutopia.com Site: improvutopia.org/"
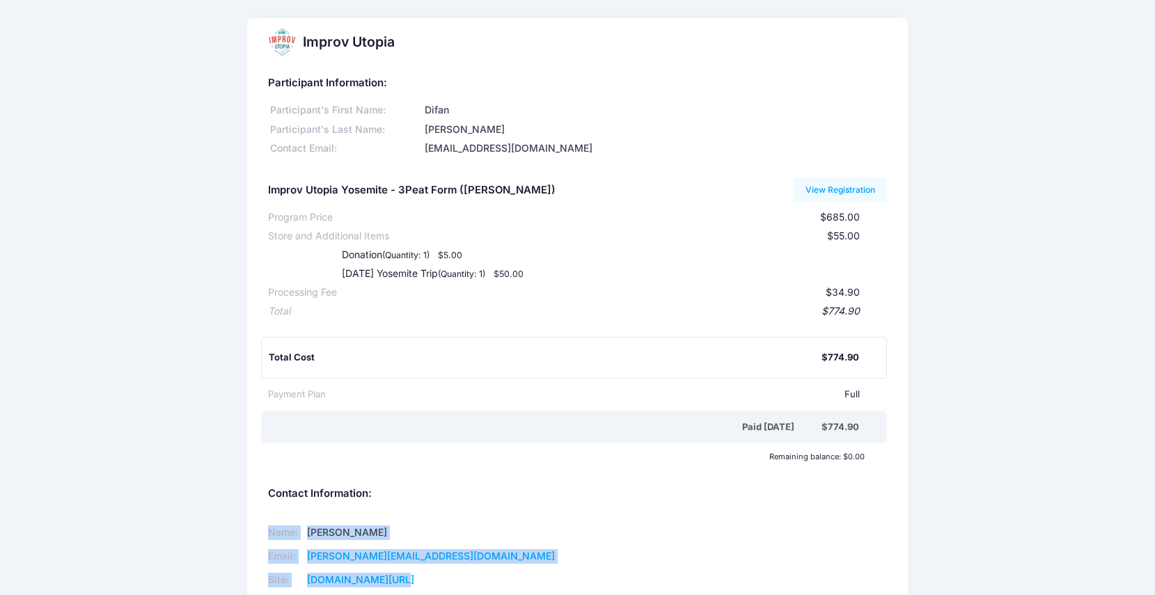
scroll to position [258, 0]
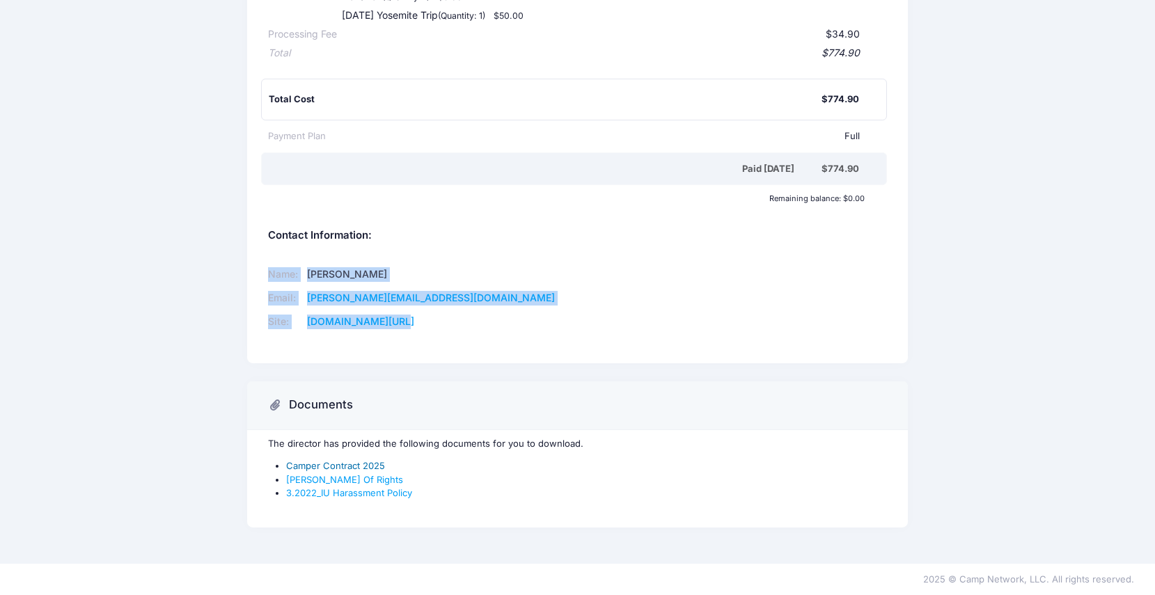
click at [325, 467] on link "Camper Contract 2025" at bounding box center [335, 465] width 99 height 11
click at [309, 482] on link "Camper Bill Of Rights" at bounding box center [344, 479] width 117 height 11
click at [295, 498] on link "3.2022_IU Harassment Policy" at bounding box center [349, 492] width 126 height 11
